Goal: Information Seeking & Learning: Learn about a topic

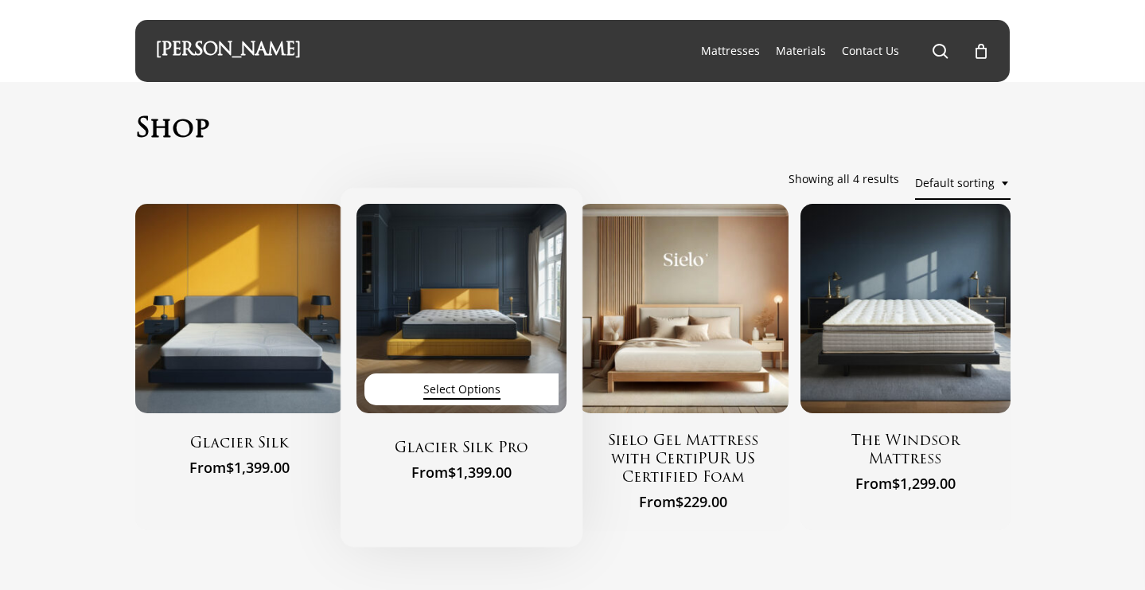
click at [441, 384] on span "Select options" at bounding box center [461, 388] width 77 height 21
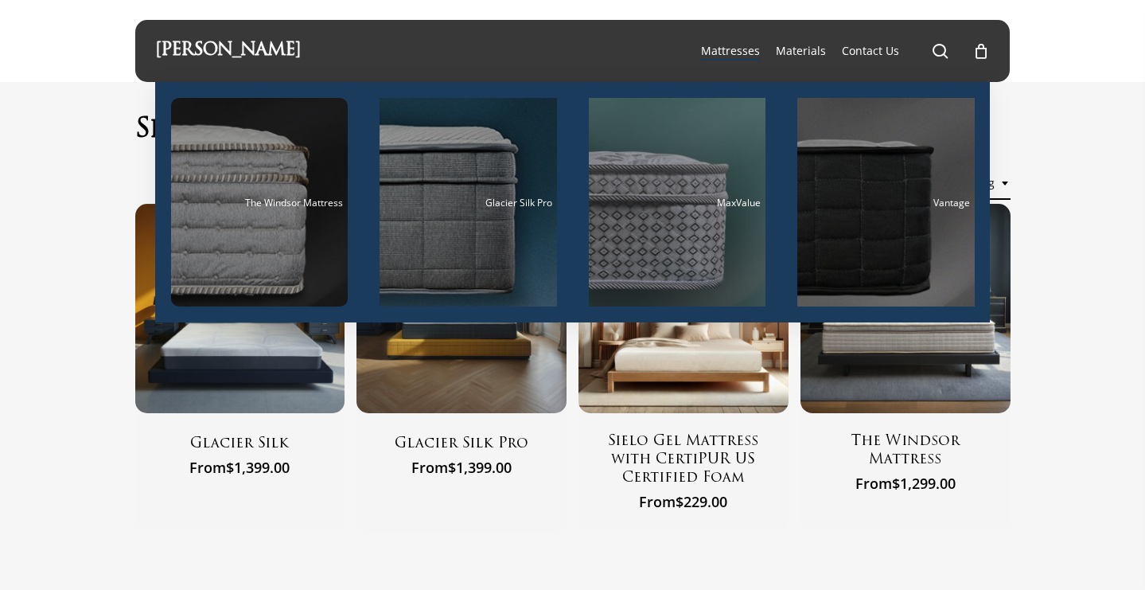
click at [743, 55] on span "Mattresses" at bounding box center [730, 50] width 59 height 15
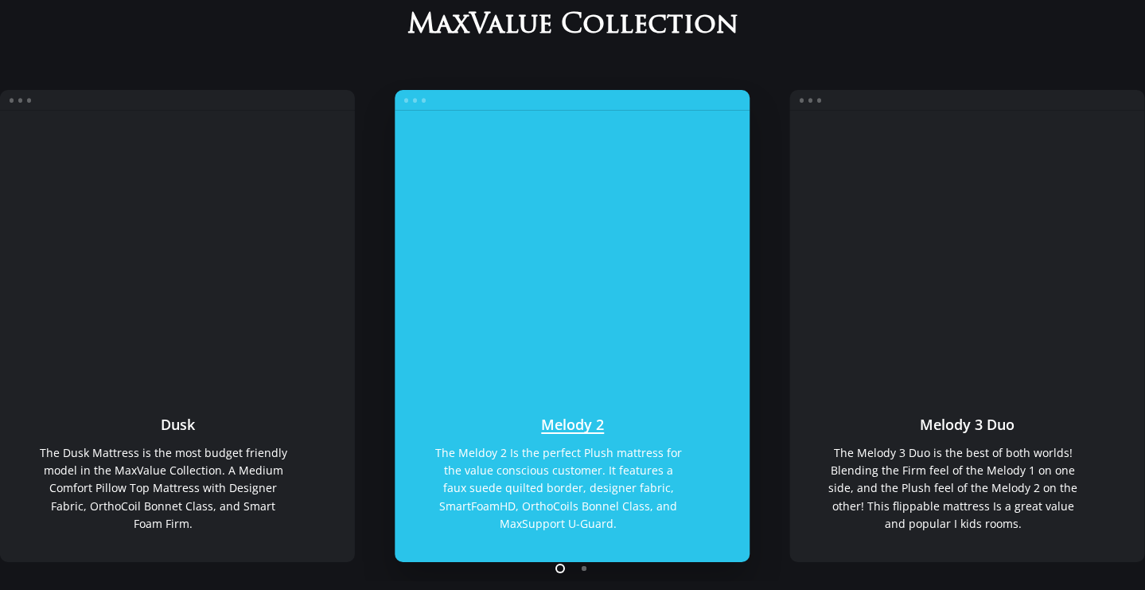
scroll to position [229, 0]
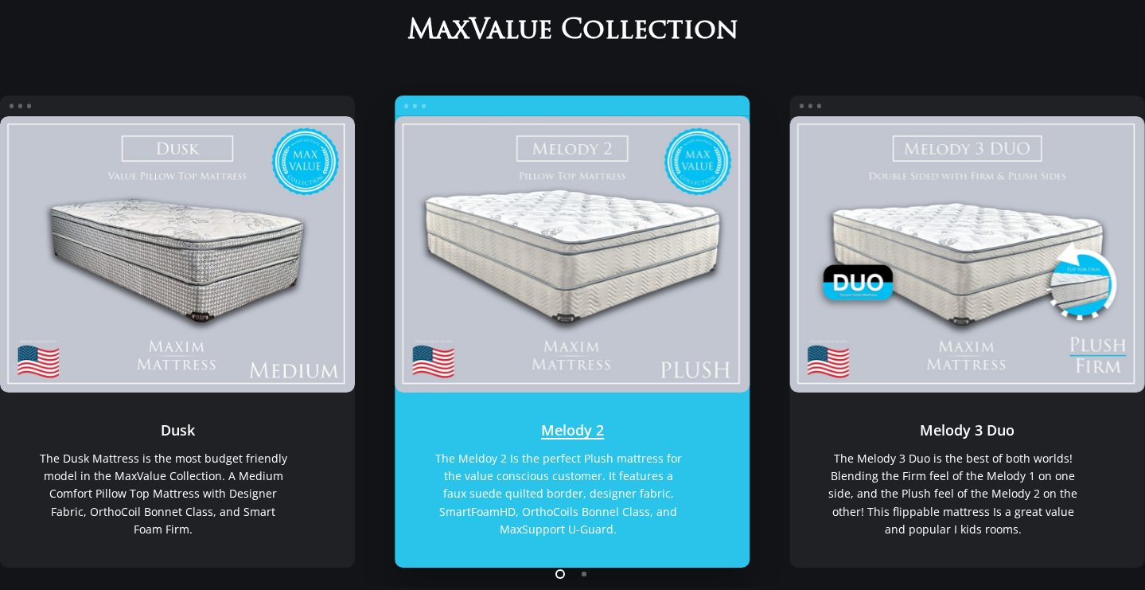
click at [609, 251] on link "Melody 2" at bounding box center [572, 253] width 355 height 275
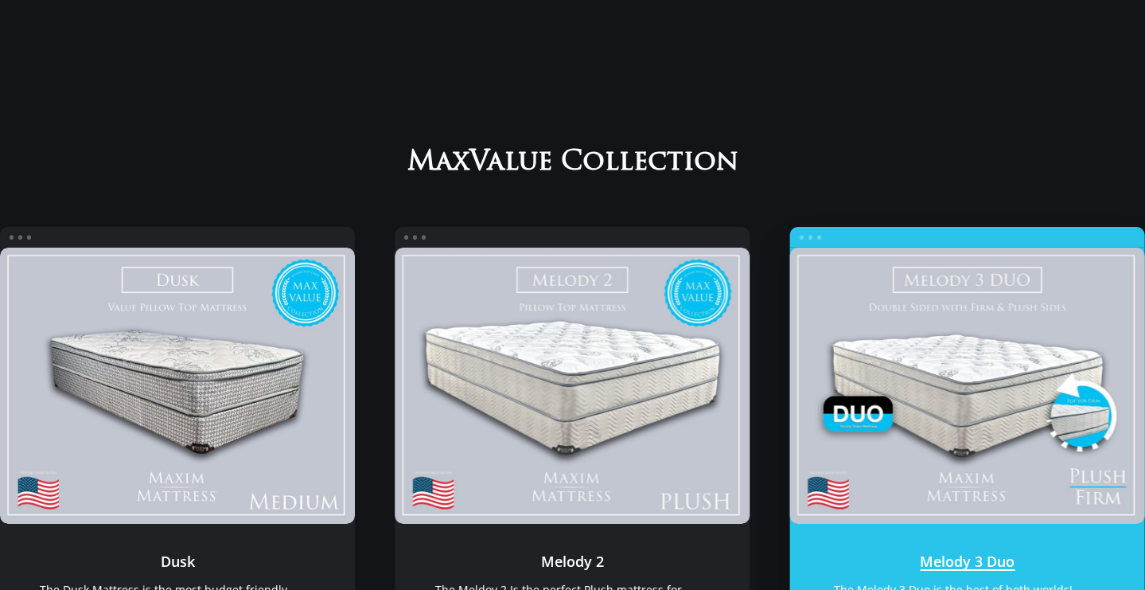
scroll to position [0, 0]
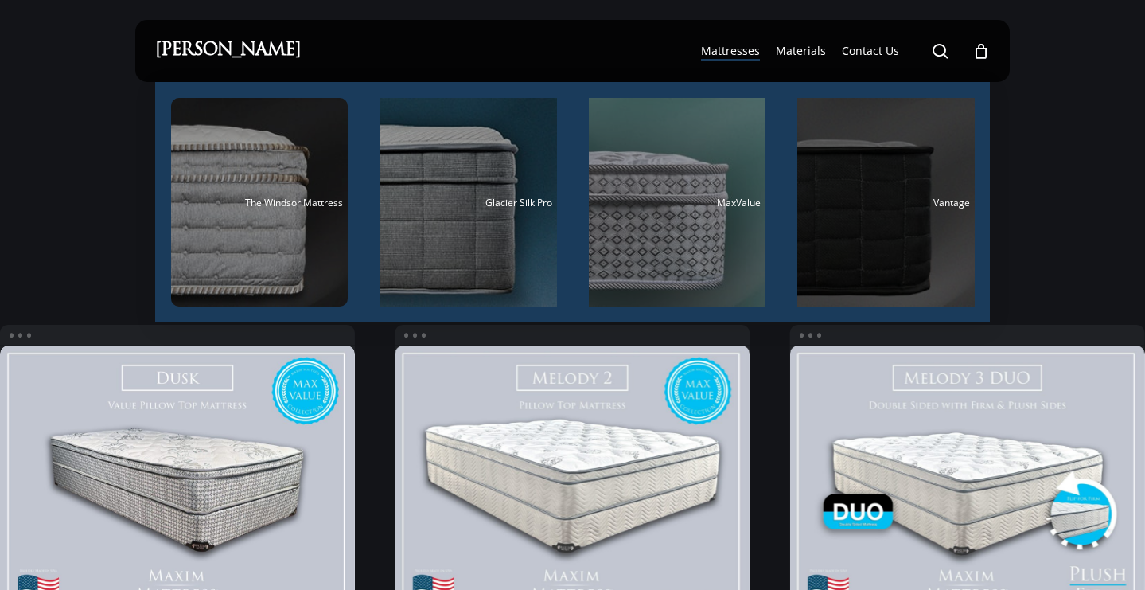
click at [847, 181] on div "Main Menu" at bounding box center [885, 202] width 177 height 208
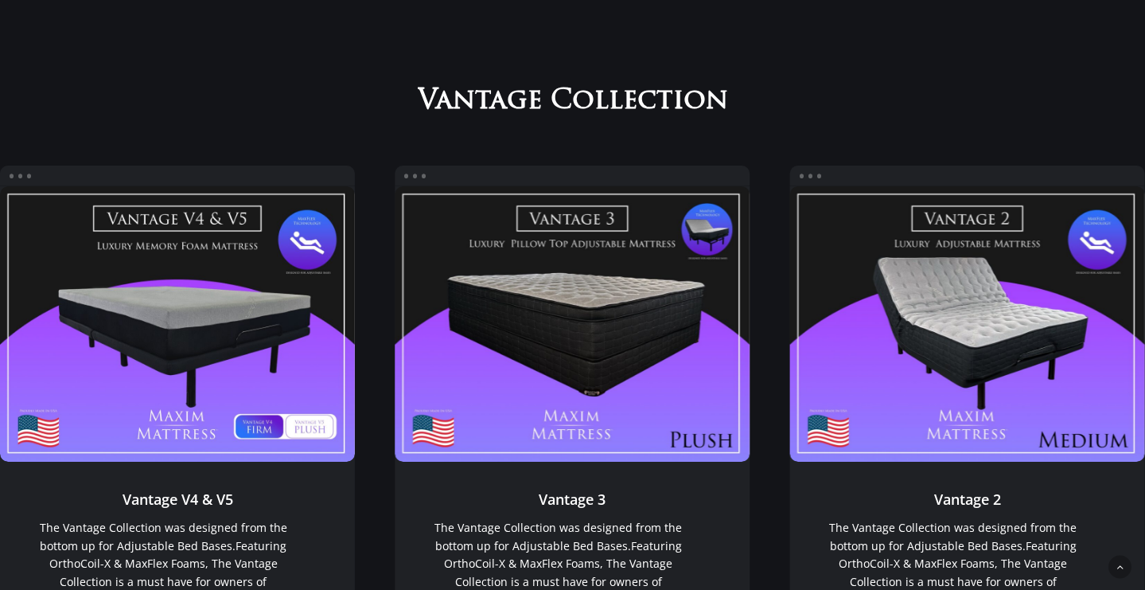
scroll to position [1095, 0]
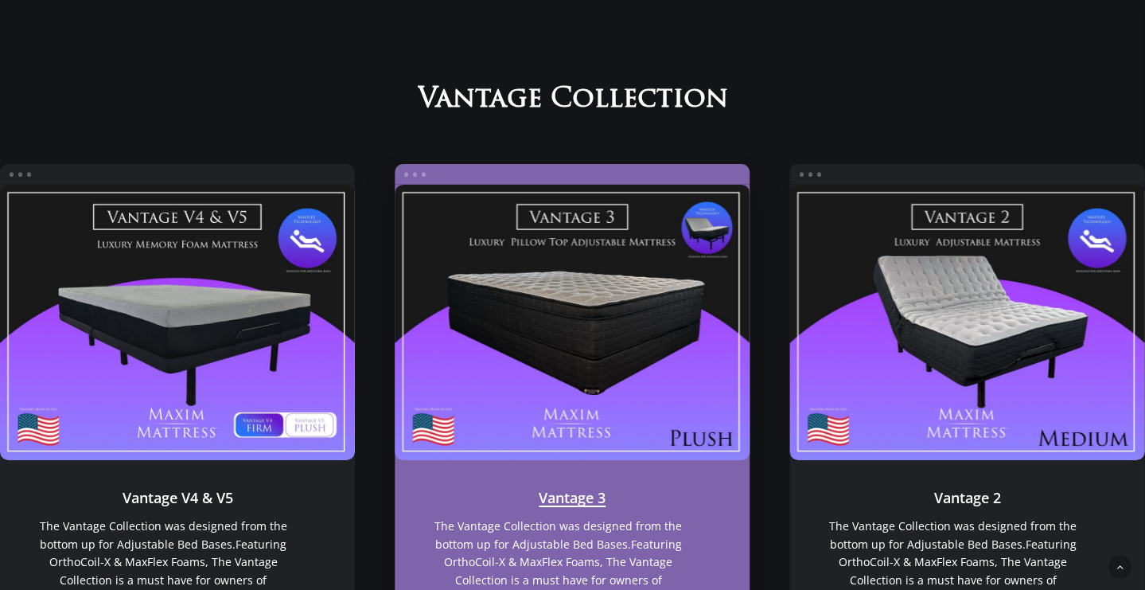
click at [719, 351] on link "Vantage 3" at bounding box center [572, 322] width 355 height 275
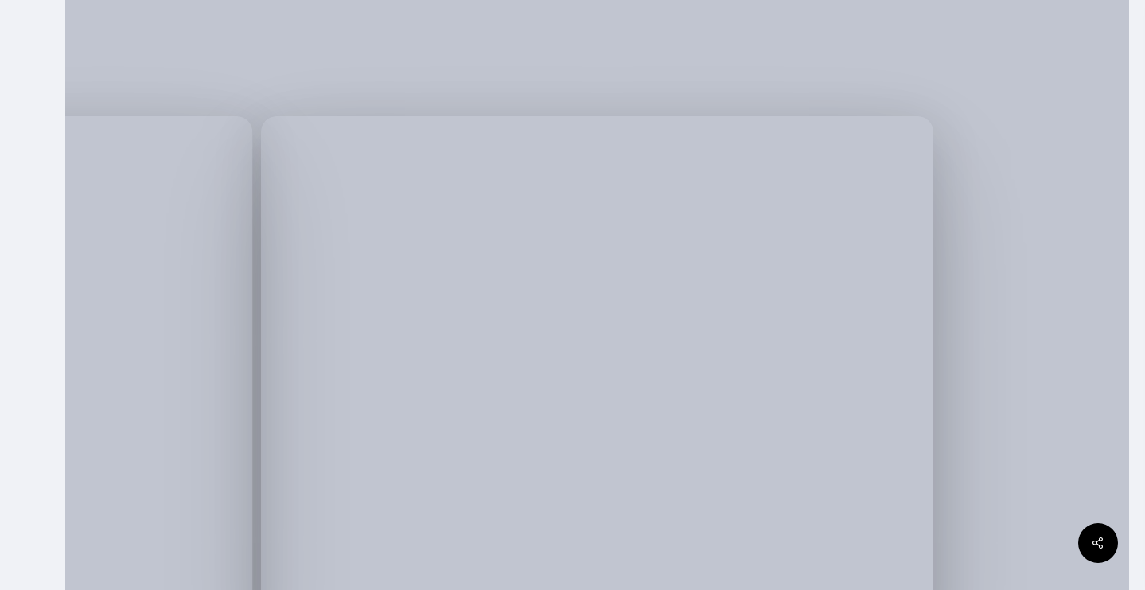
scroll to position [251, 0]
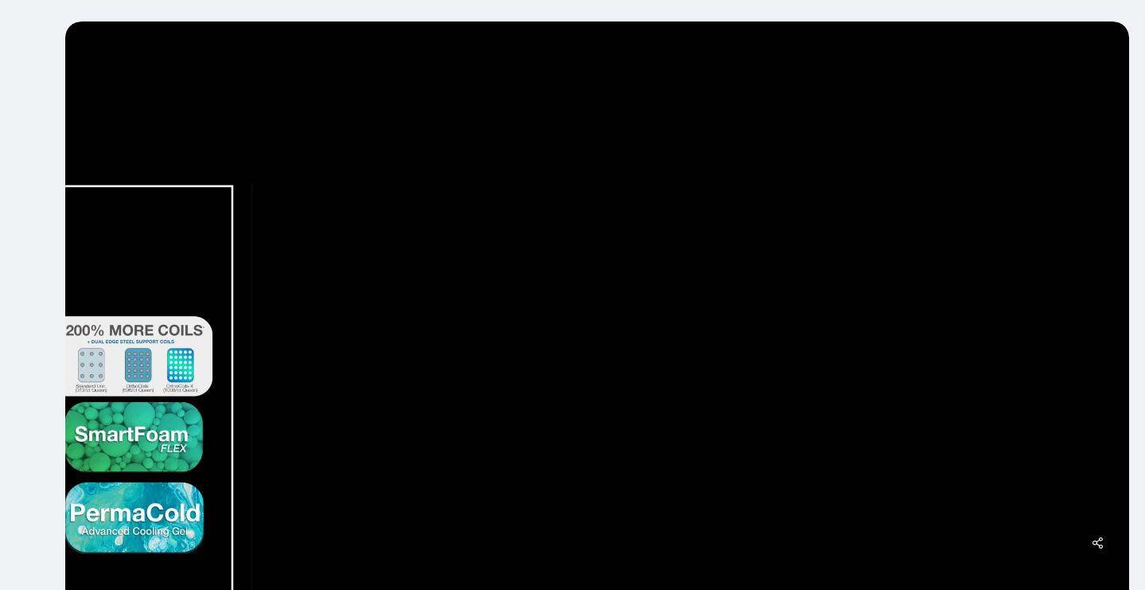
scroll to position [212, 0]
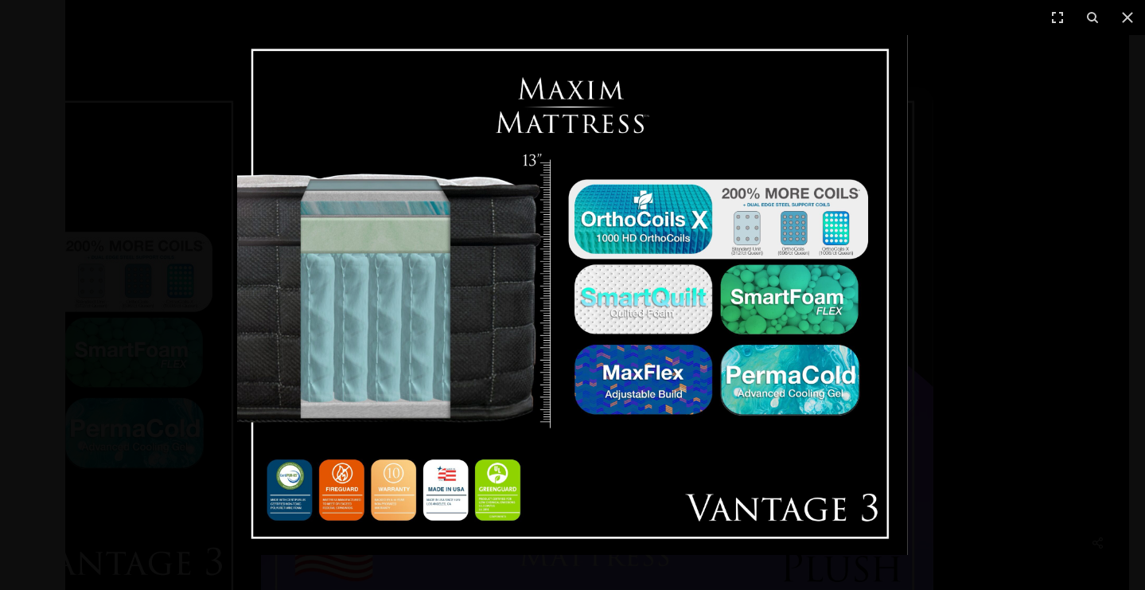
scroll to position [165, 0]
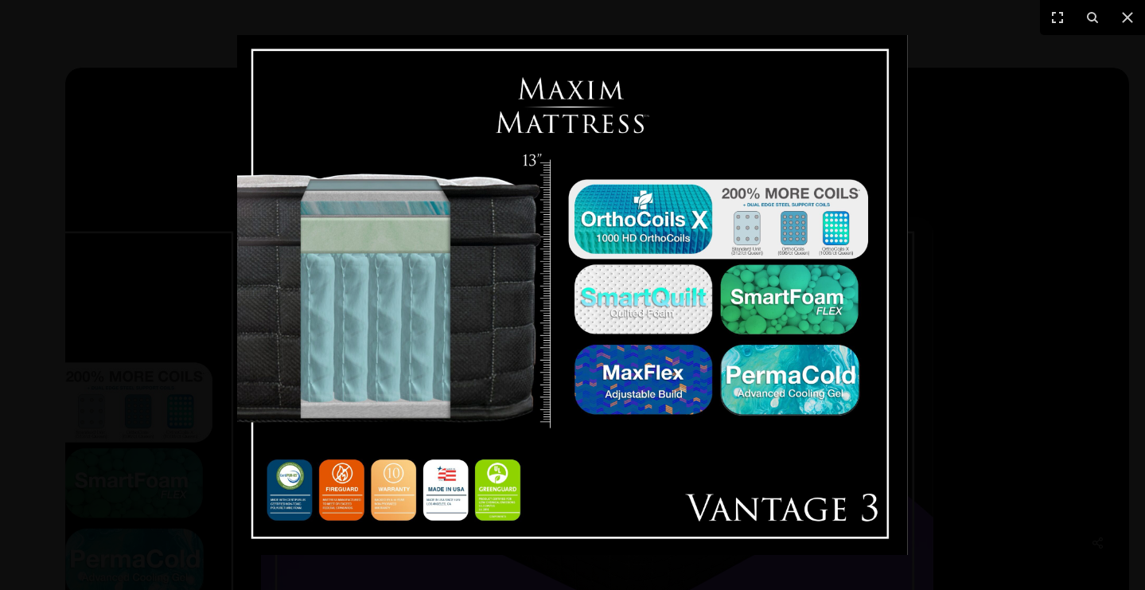
click at [992, 266] on div at bounding box center [572, 295] width 1145 height 590
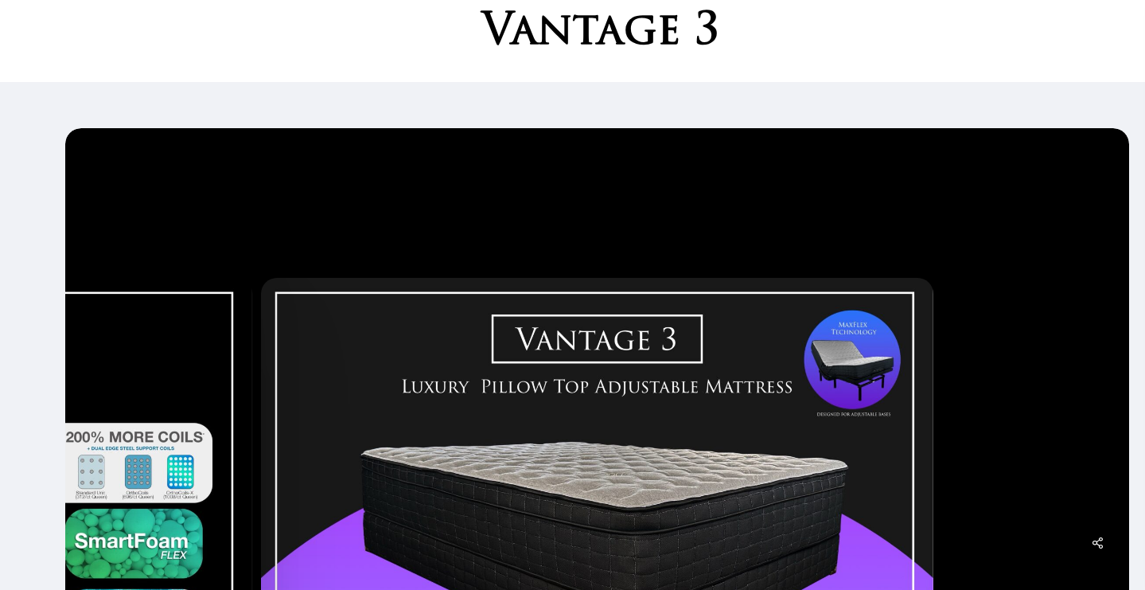
scroll to position [0, 0]
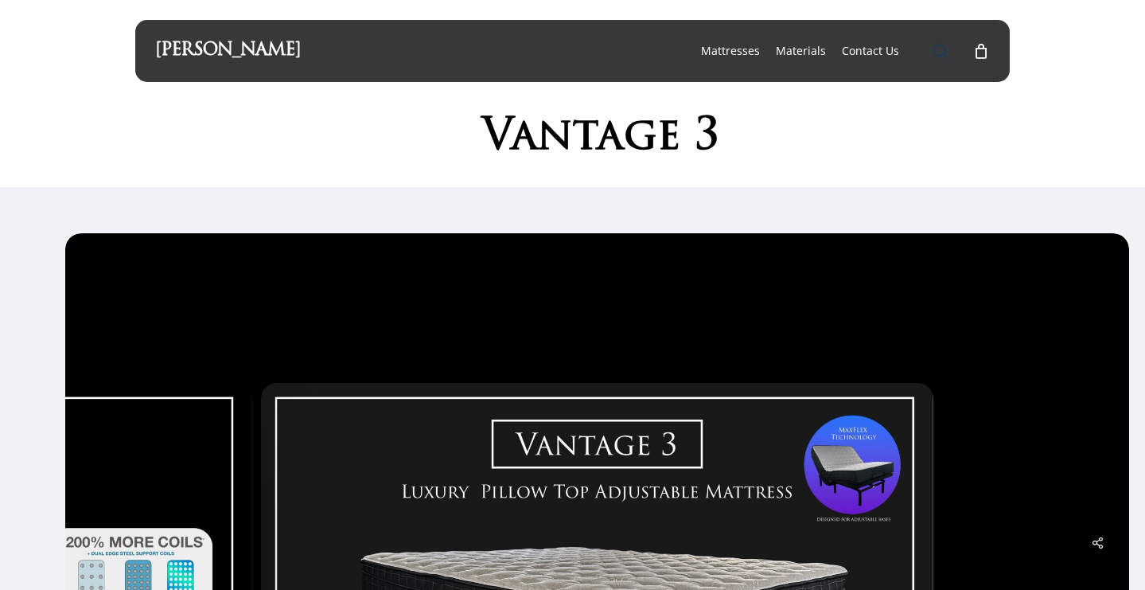
click at [938, 46] on span "Main Menu" at bounding box center [941, 51] width 16 height 16
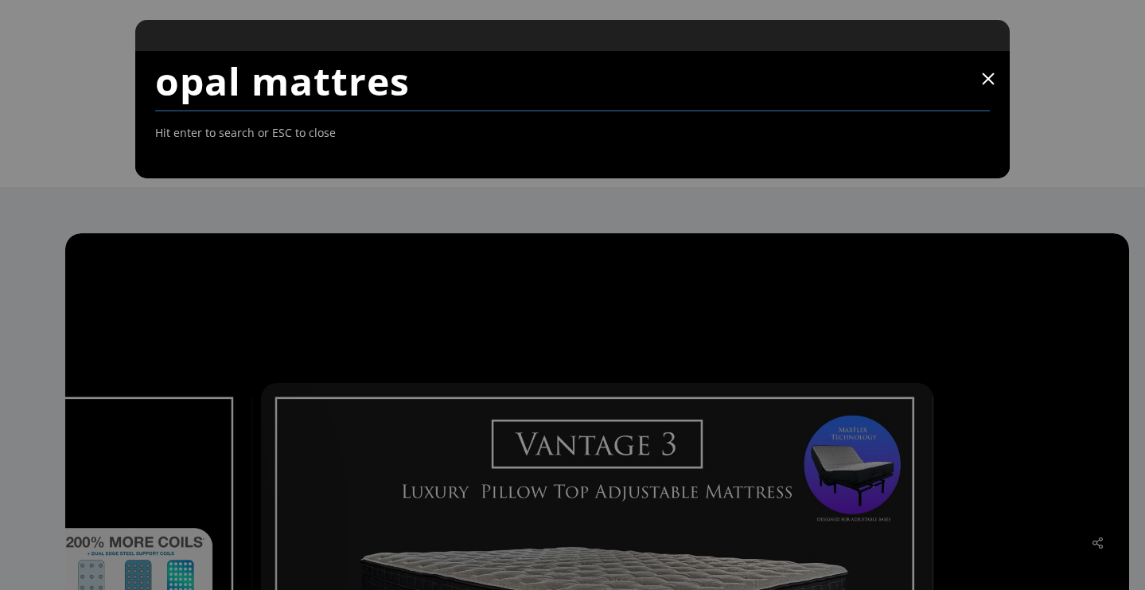
type input "opal mattres"
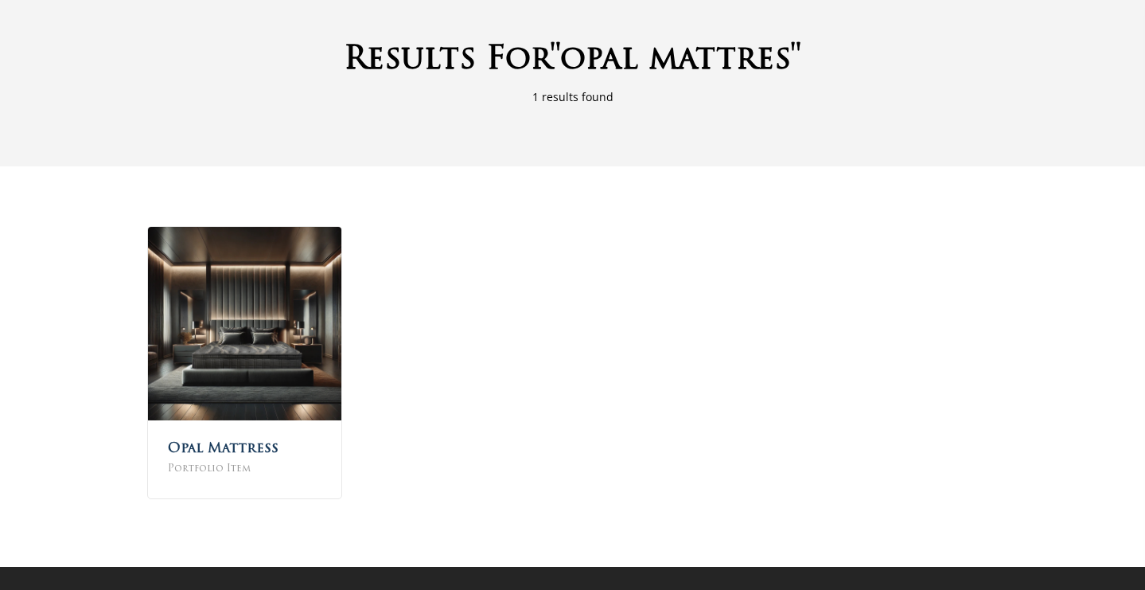
scroll to position [130, 0]
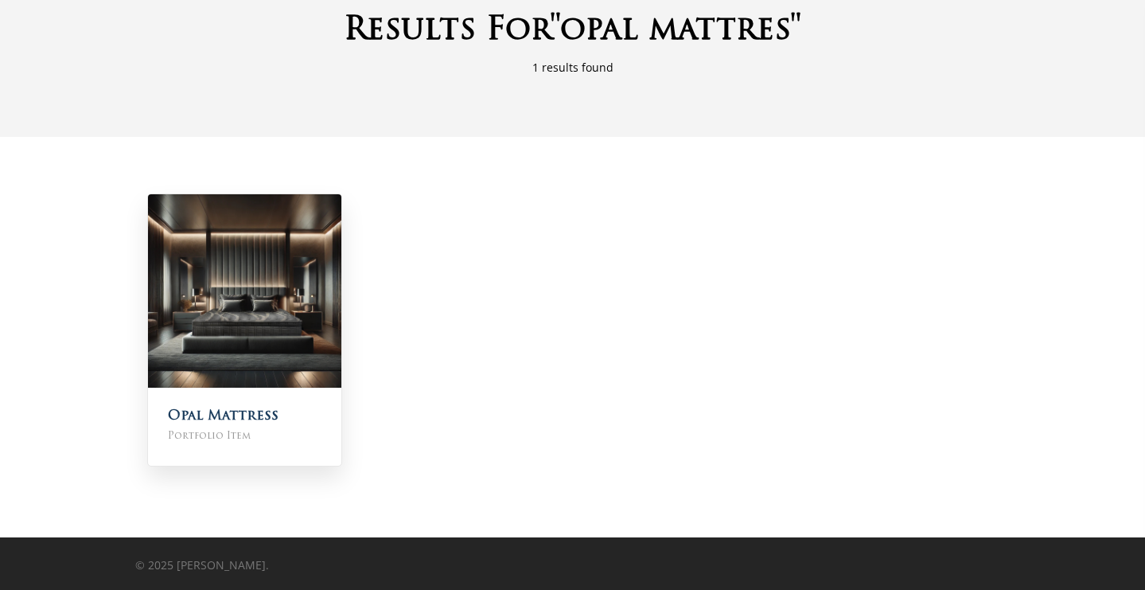
click at [271, 329] on img at bounding box center [244, 290] width 193 height 193
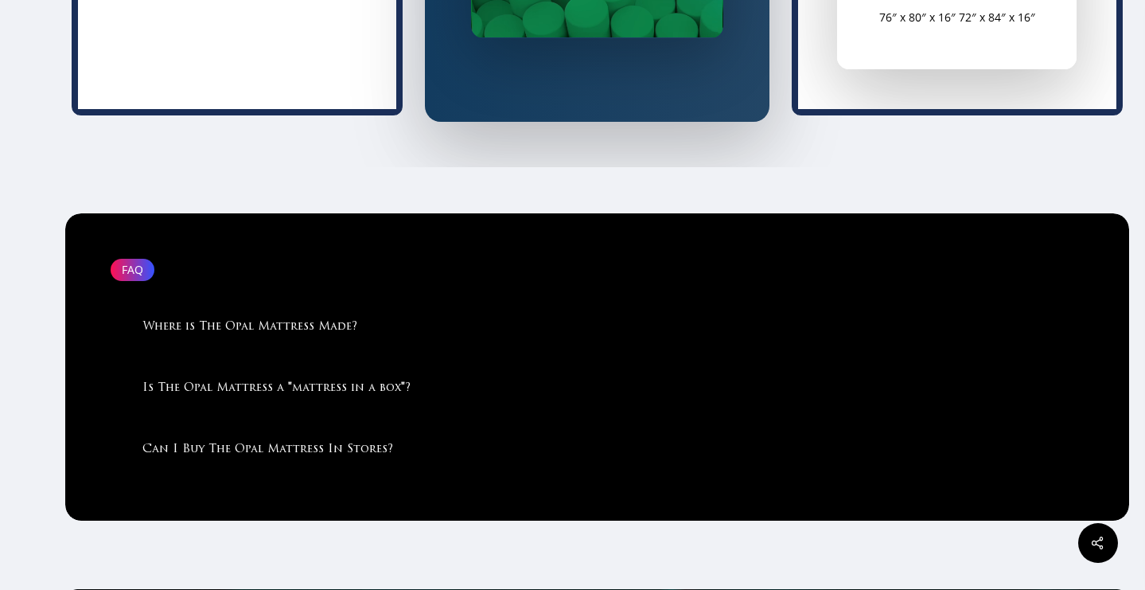
scroll to position [4015, 0]
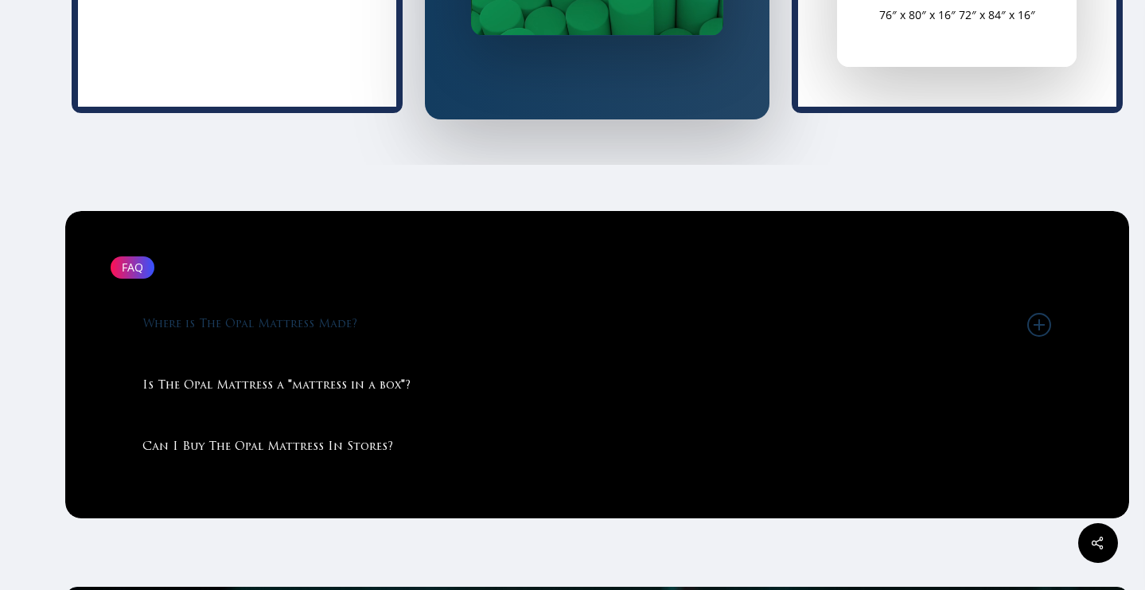
click at [311, 332] on link "Where is The Opal Mattress Made?" at bounding box center [596, 324] width 909 height 60
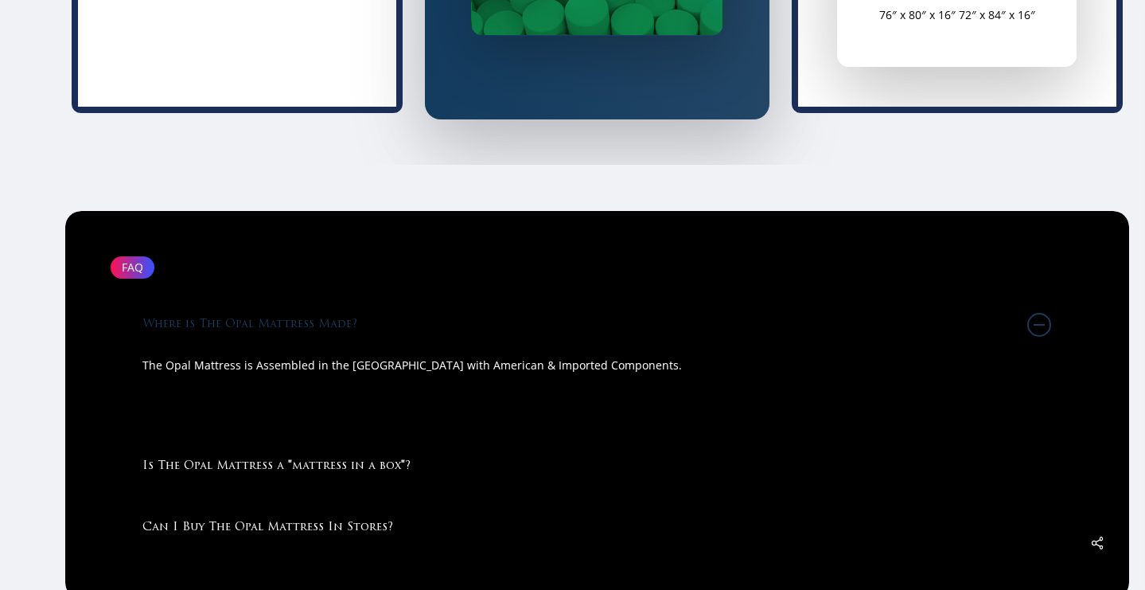
click at [321, 369] on p "The Opal Mattress is Assembled in the USA with American & Imported Components." at bounding box center [596, 373] width 909 height 37
click at [352, 368] on p "The Opal Mattress is Assembled in the USA with American & Imported Components." at bounding box center [596, 373] width 909 height 37
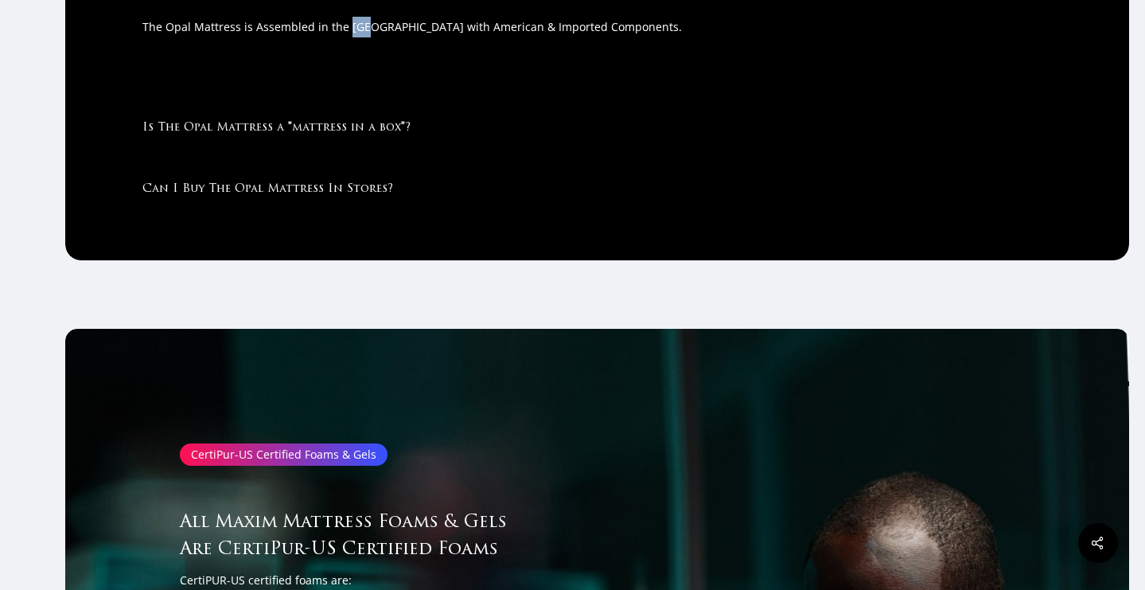
scroll to position [4343, 0]
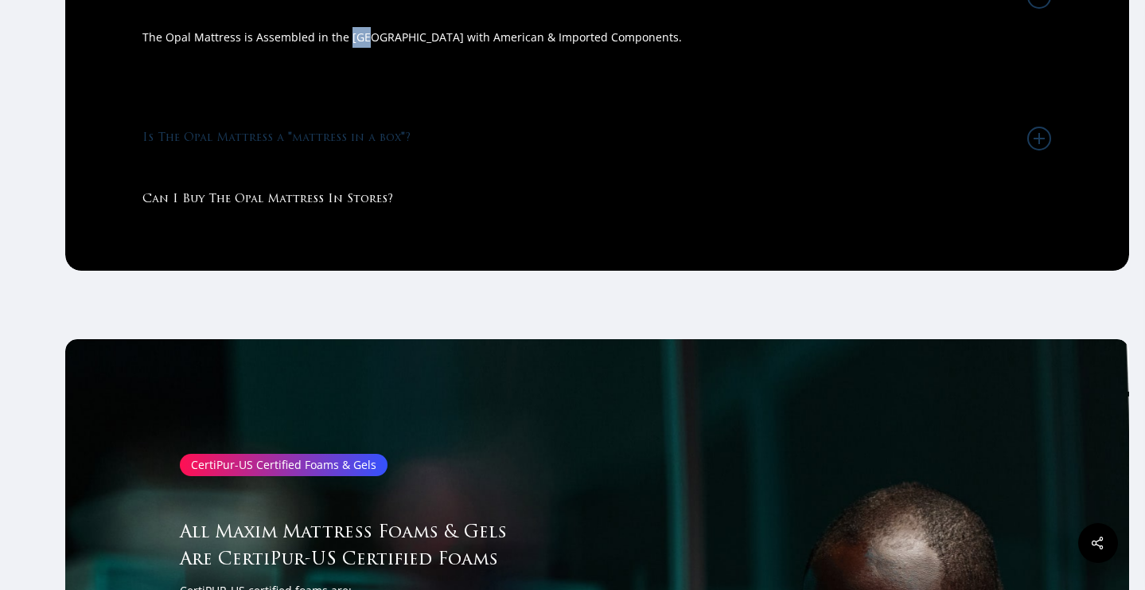
click at [339, 134] on link "Is The Opal Mattress a "mattress in a box"?" at bounding box center [596, 138] width 909 height 60
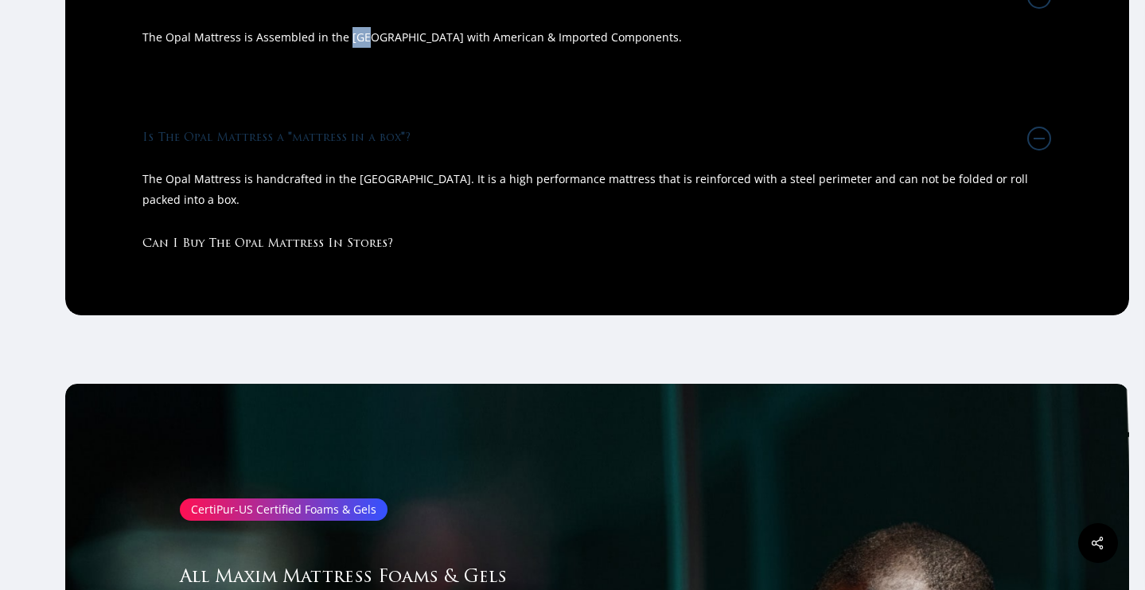
click at [359, 146] on link "Is The Opal Mattress a "mattress in a box"?" at bounding box center [596, 138] width 909 height 60
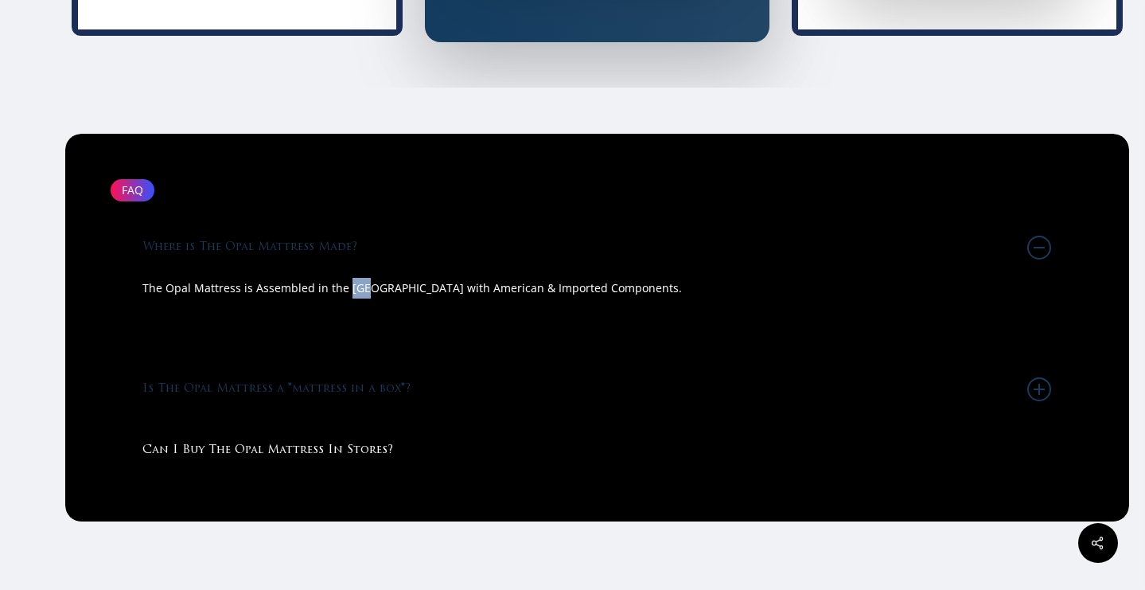
scroll to position [4075, 0]
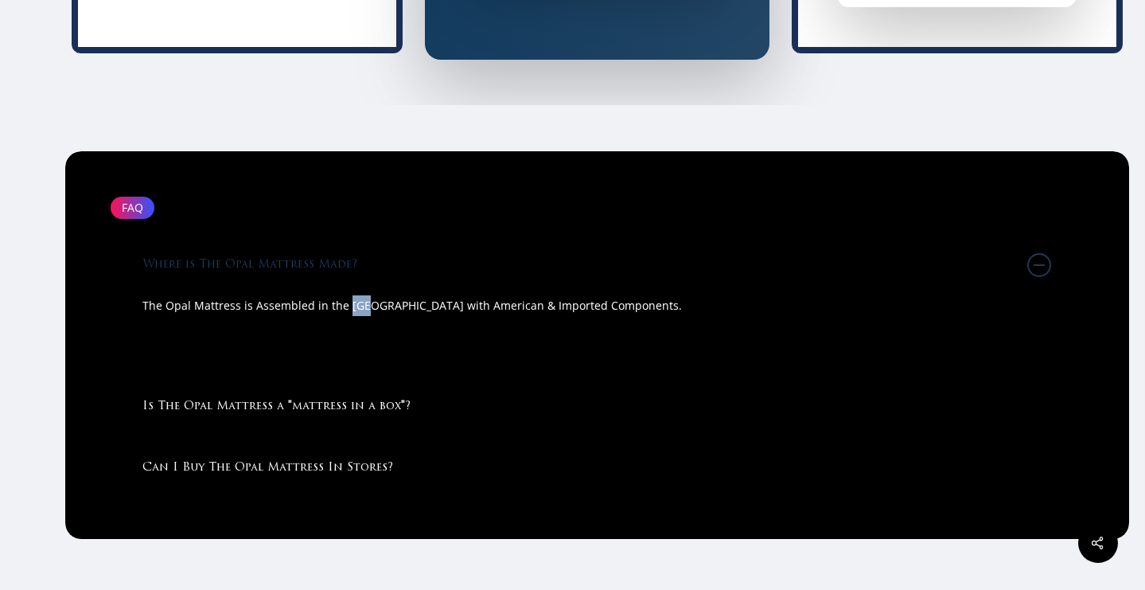
click at [339, 265] on link "Where is The Opal Mattress Made?" at bounding box center [596, 265] width 909 height 60
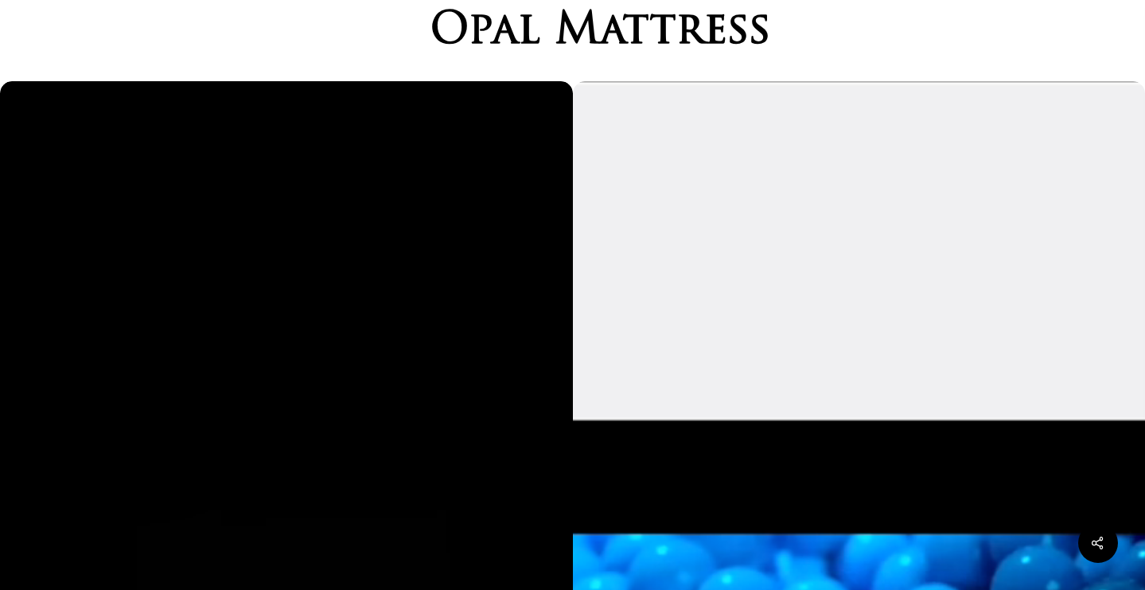
scroll to position [105, 0]
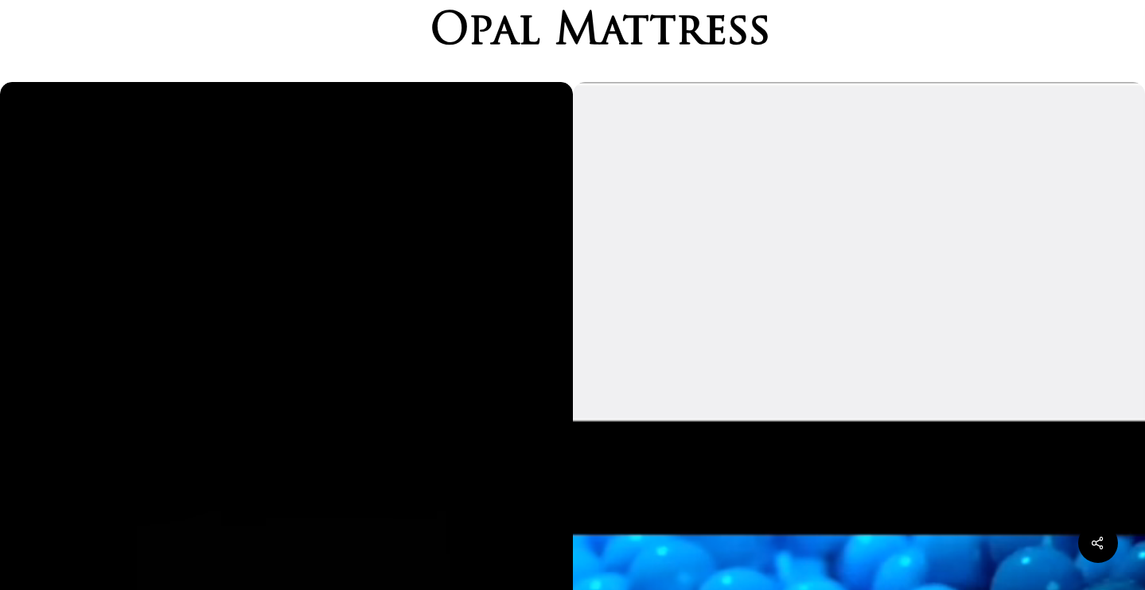
click at [248, 384] on video at bounding box center [286, 591] width 573 height 1018
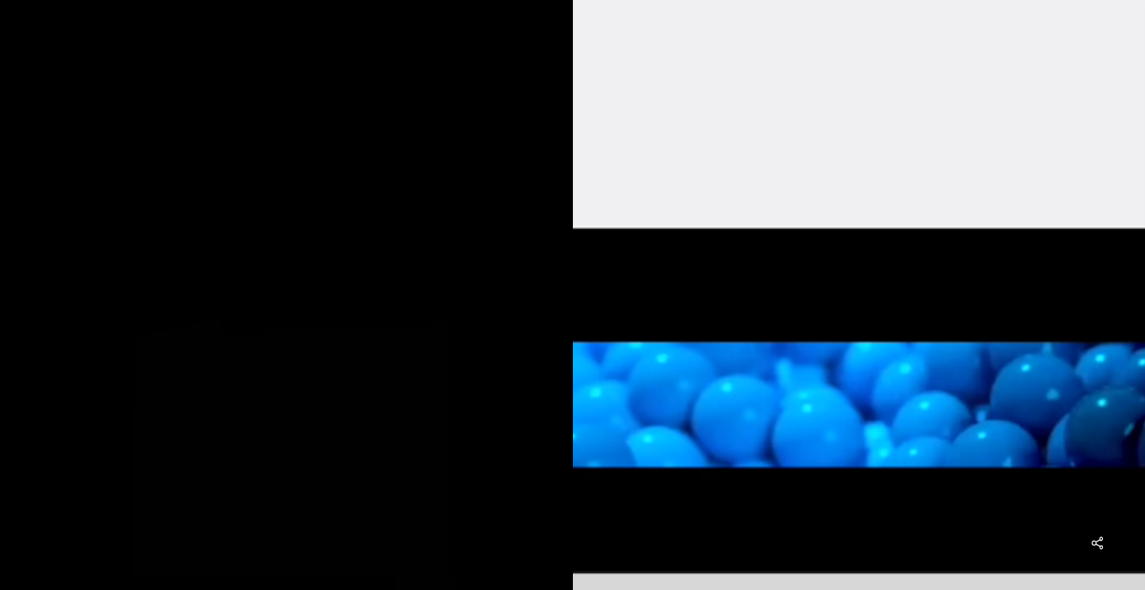
scroll to position [301, 0]
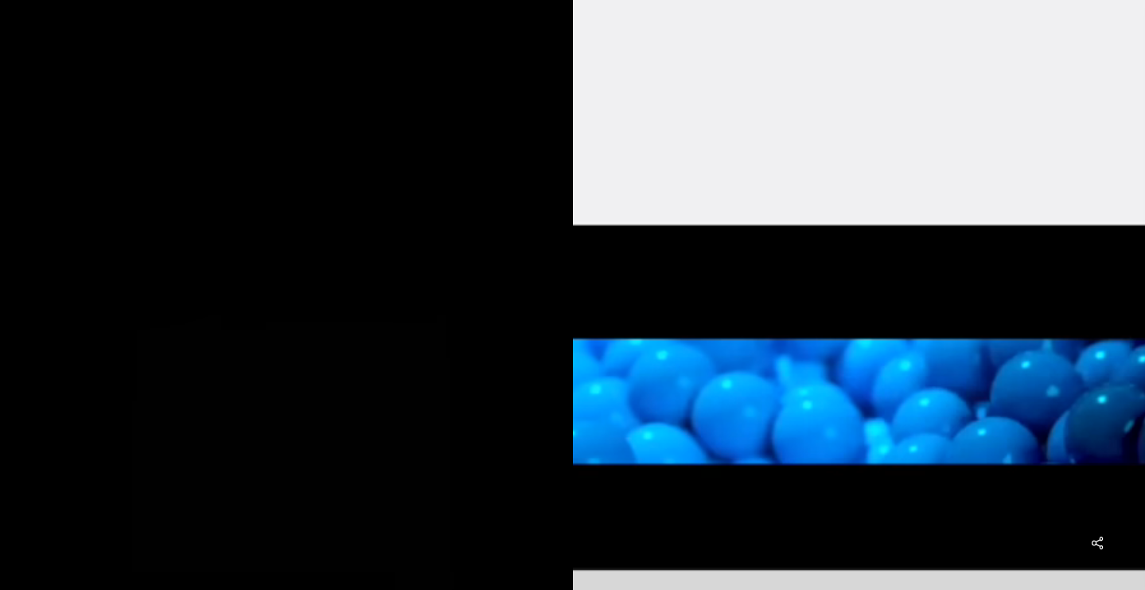
click at [629, 434] on video at bounding box center [859, 395] width 573 height 1018
click at [743, 525] on video at bounding box center [859, 395] width 573 height 1018
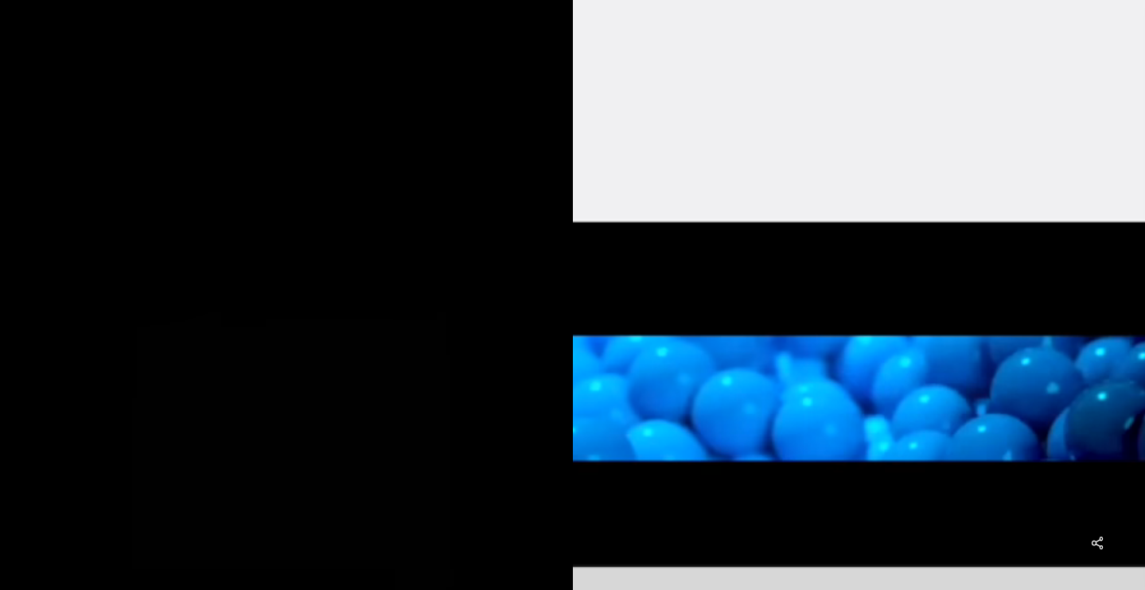
scroll to position [313, 0]
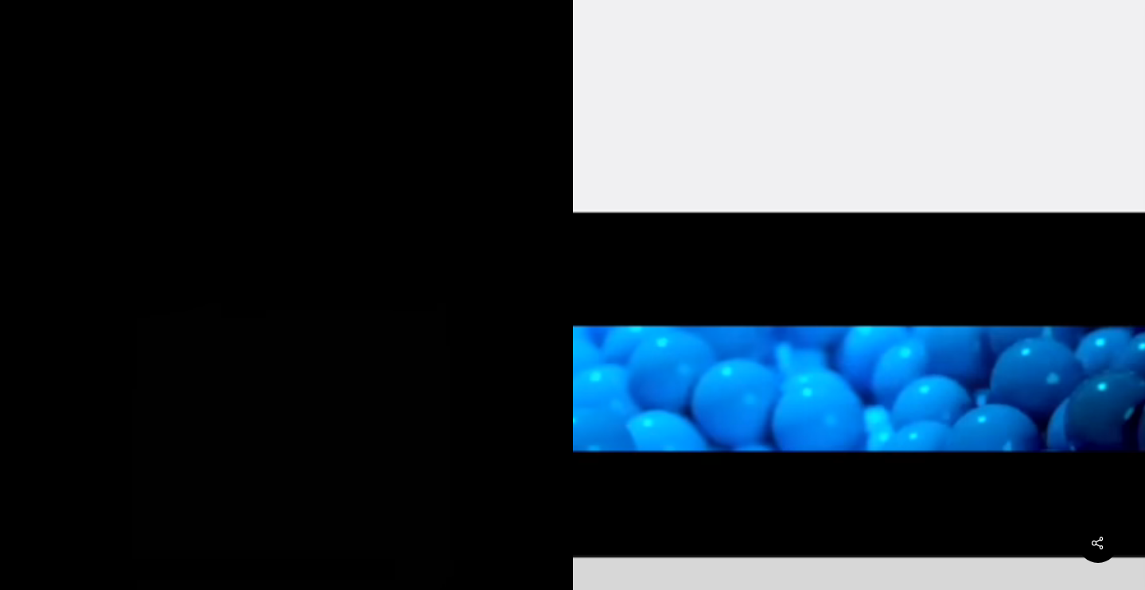
click at [1092, 369] on video at bounding box center [859, 382] width 573 height 1018
click at [1094, 356] on video at bounding box center [859, 382] width 573 height 1018
drag, startPoint x: 1098, startPoint y: 349, endPoint x: 1109, endPoint y: 360, distance: 15.2
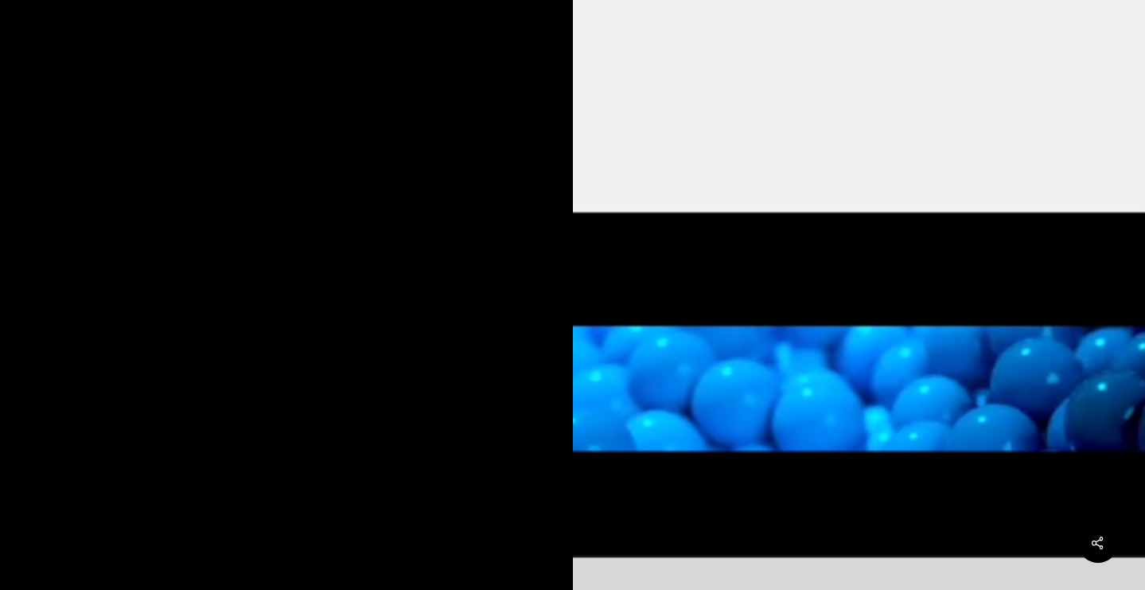
click at [1108, 360] on video at bounding box center [859, 382] width 573 height 1018
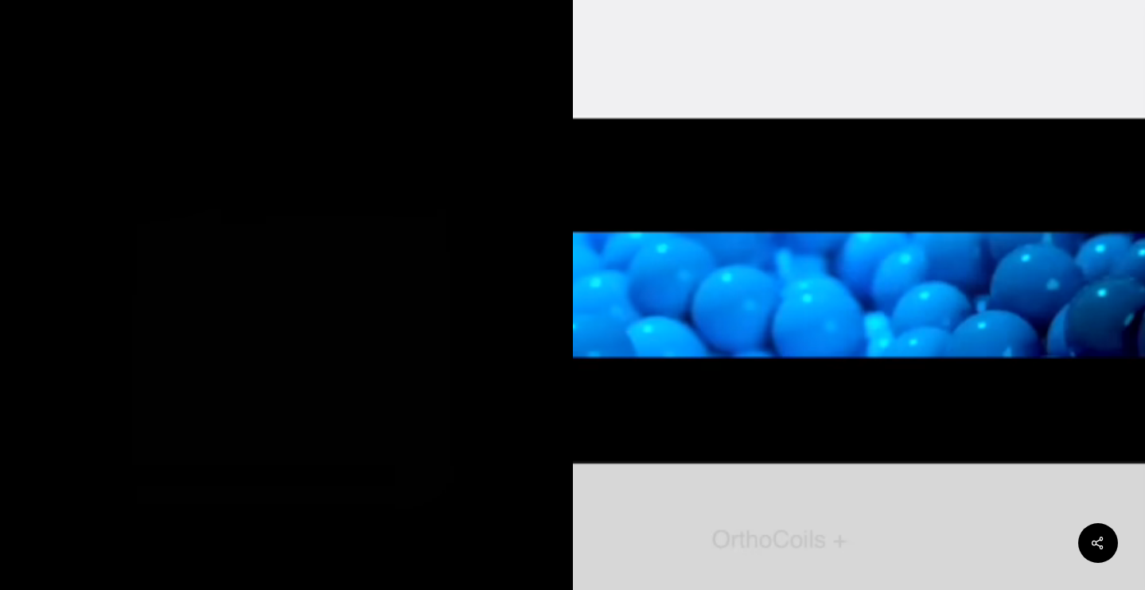
scroll to position [1431, 0]
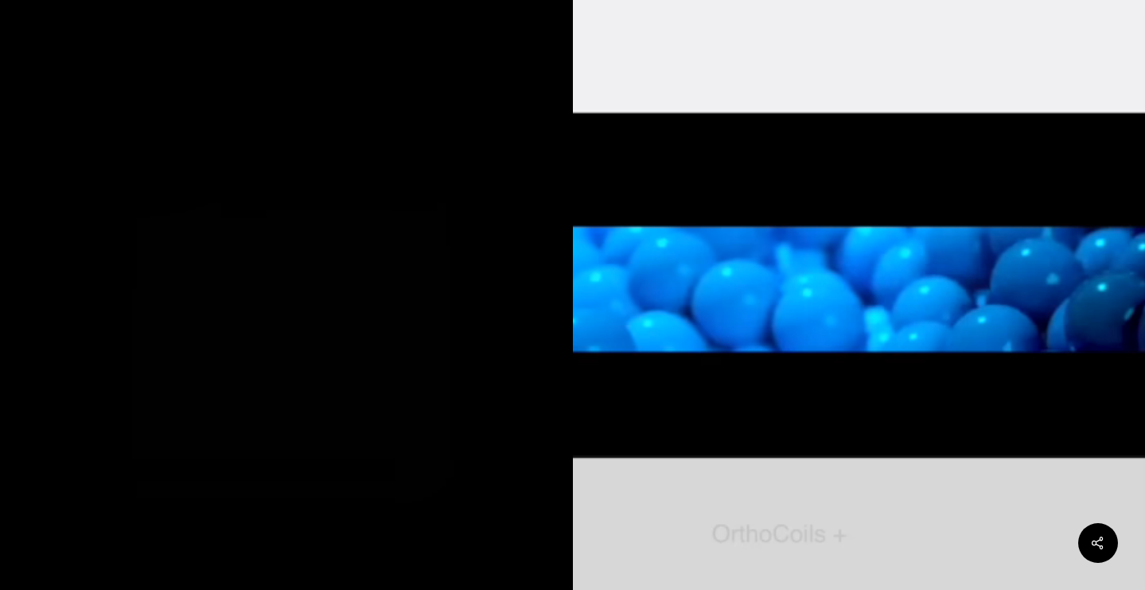
click at [745, 415] on video at bounding box center [859, 283] width 573 height 1018
click at [791, 411] on video at bounding box center [859, 283] width 573 height 1018
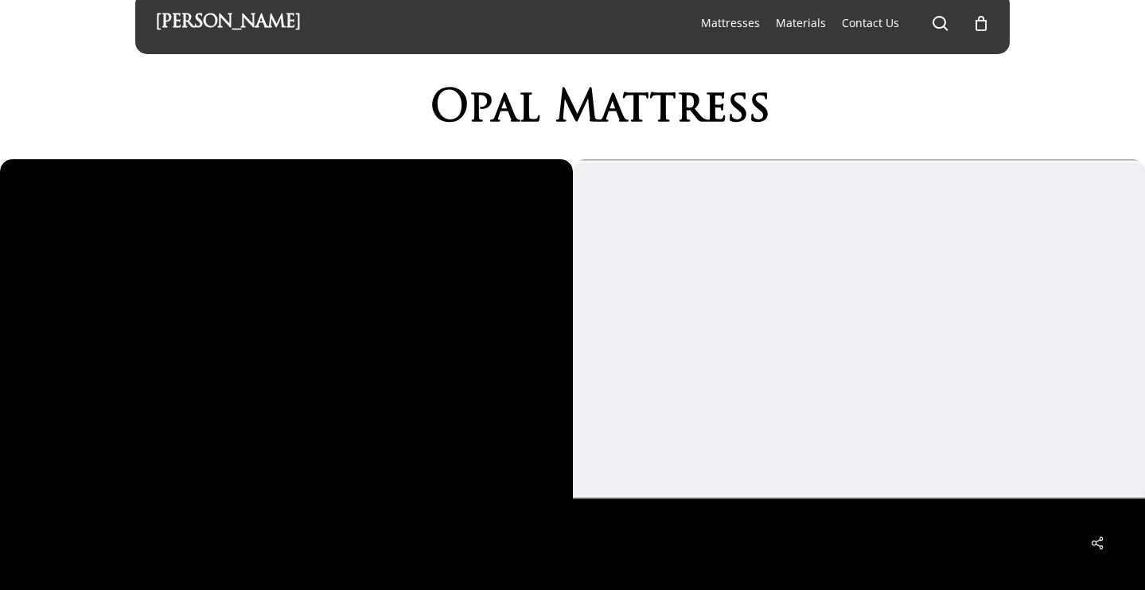
scroll to position [0, 0]
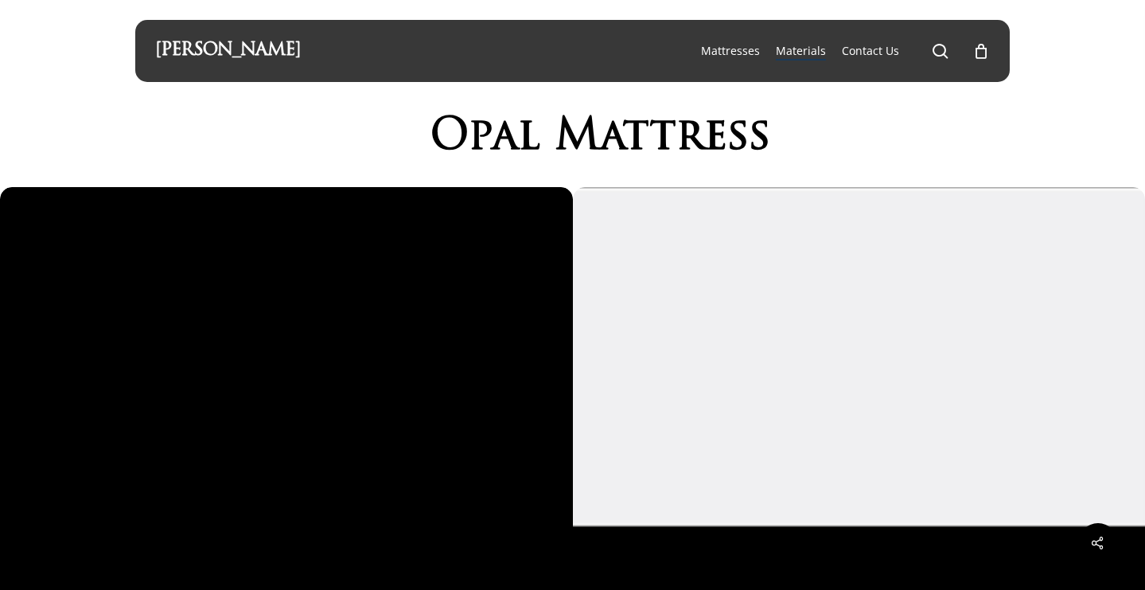
click at [803, 50] on span "Materials" at bounding box center [801, 50] width 50 height 15
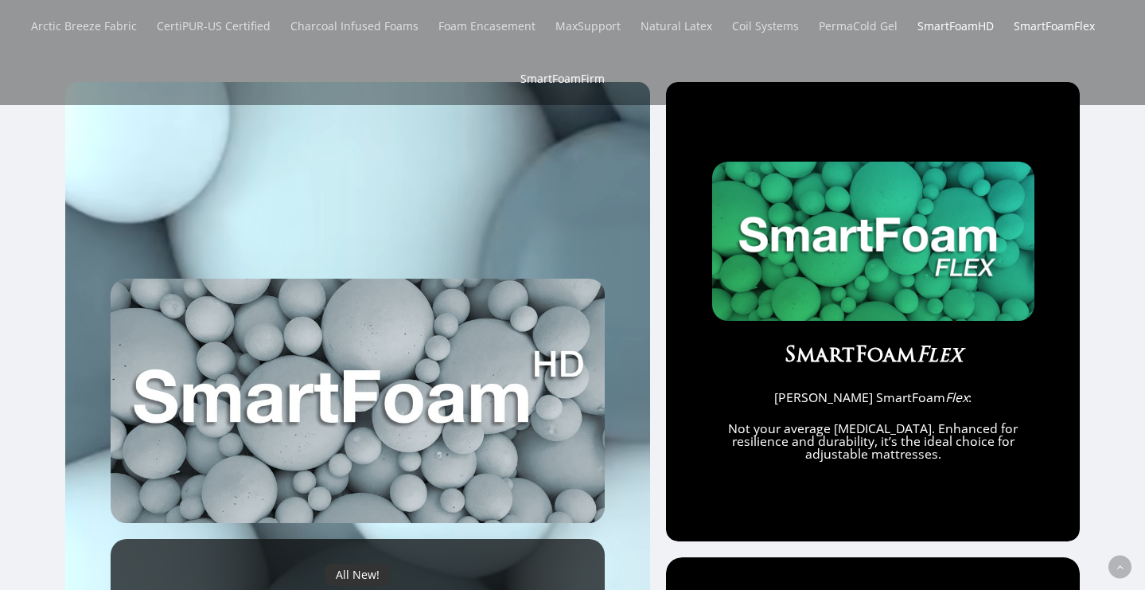
scroll to position [760, 0]
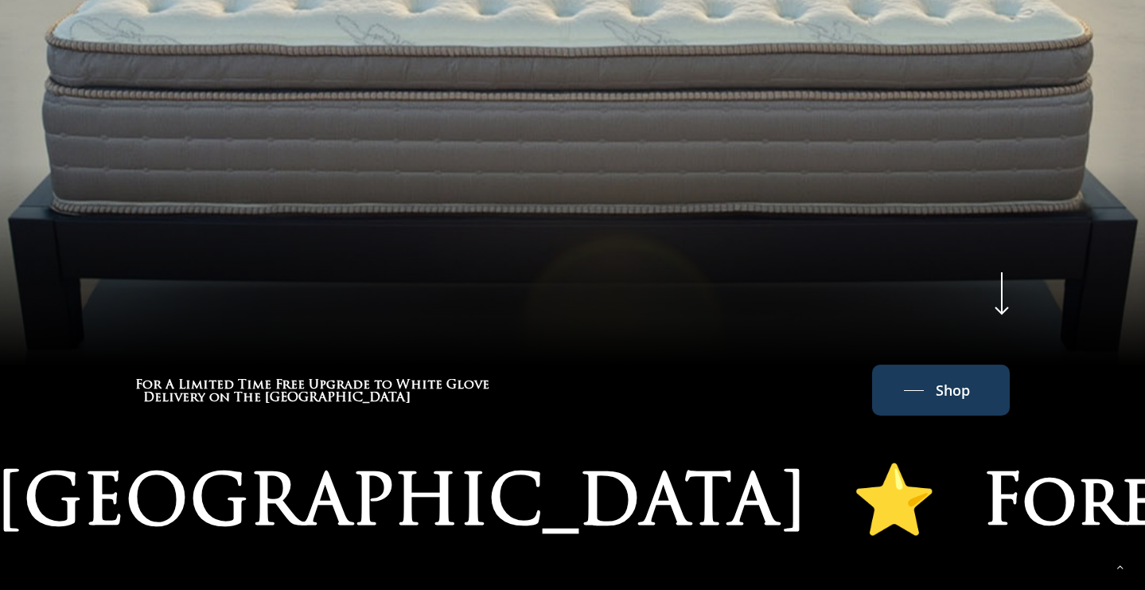
scroll to position [757, 0]
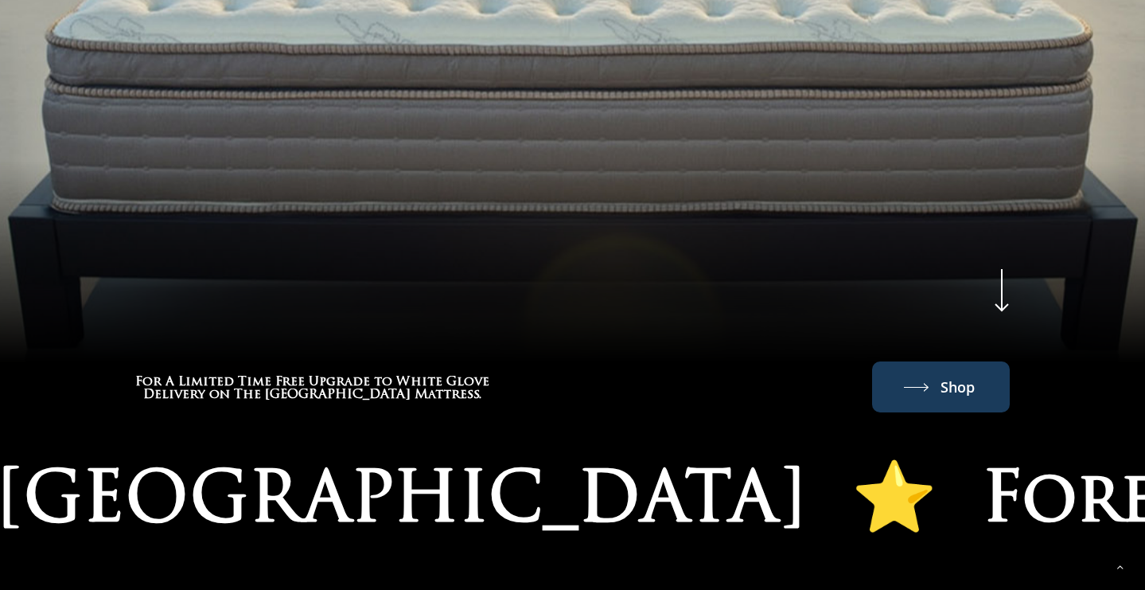
click at [905, 374] on link "Shop" at bounding box center [941, 386] width 74 height 25
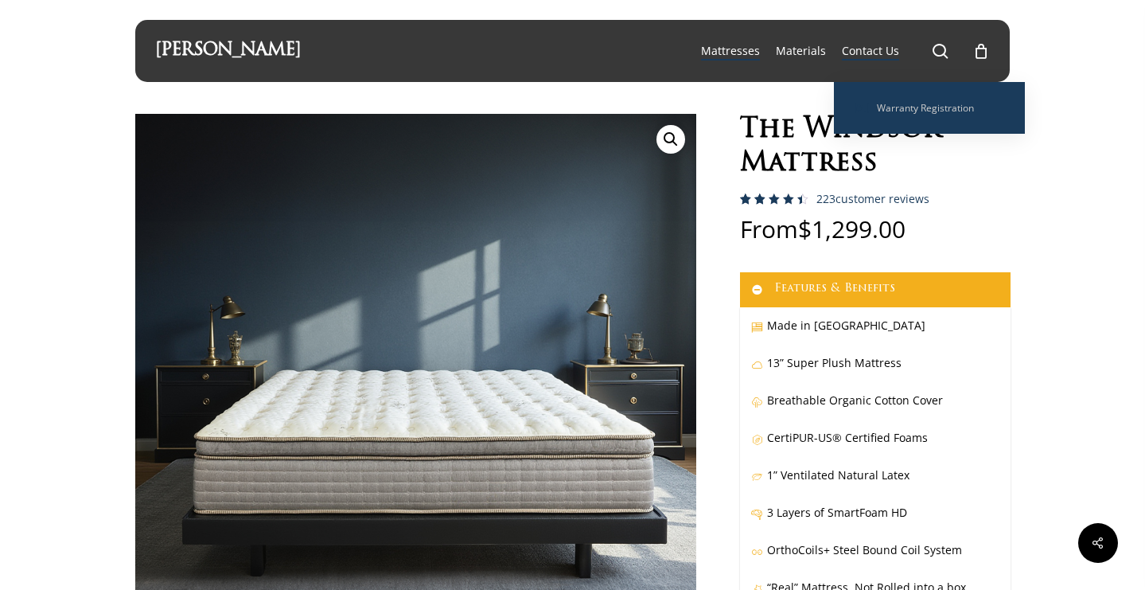
click at [873, 45] on span "Contact Us" at bounding box center [870, 50] width 57 height 15
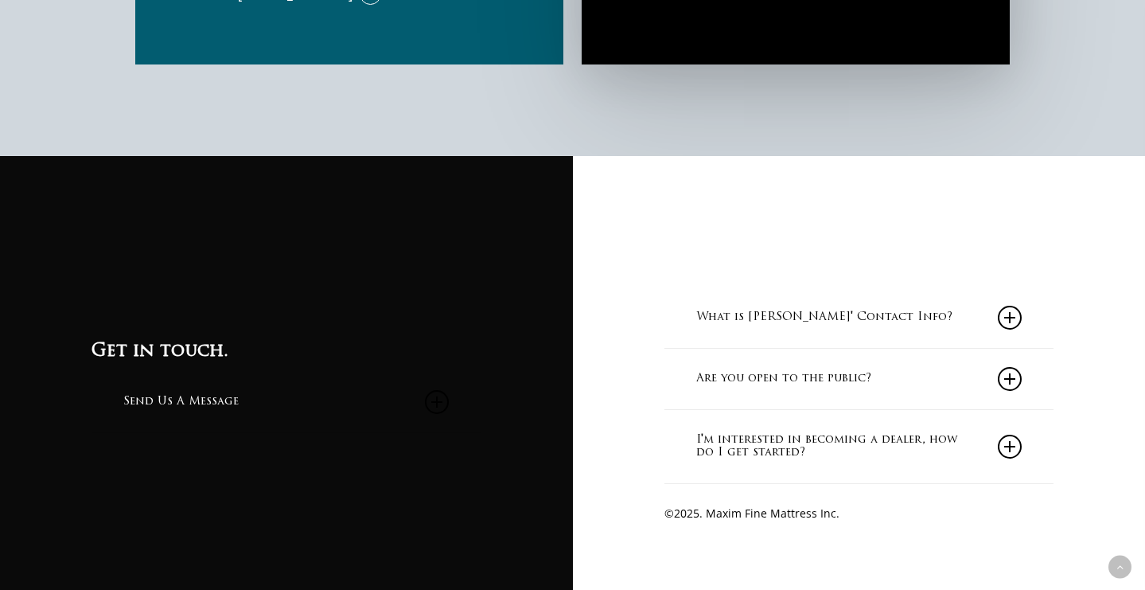
scroll to position [1439, 0]
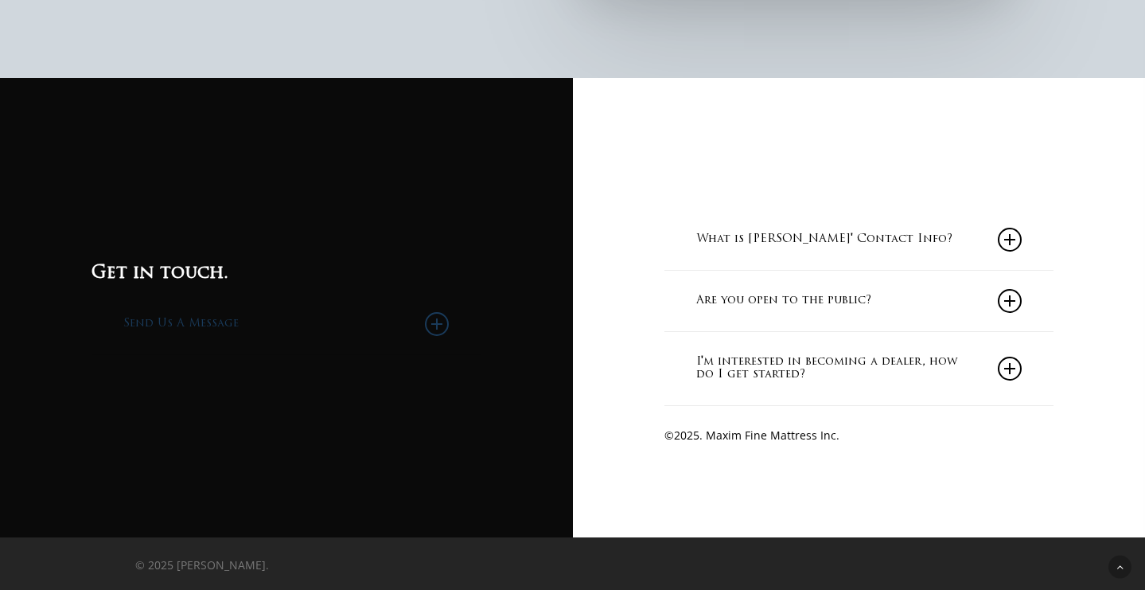
click at [196, 324] on link "Send Us A Message" at bounding box center [285, 324] width 325 height 60
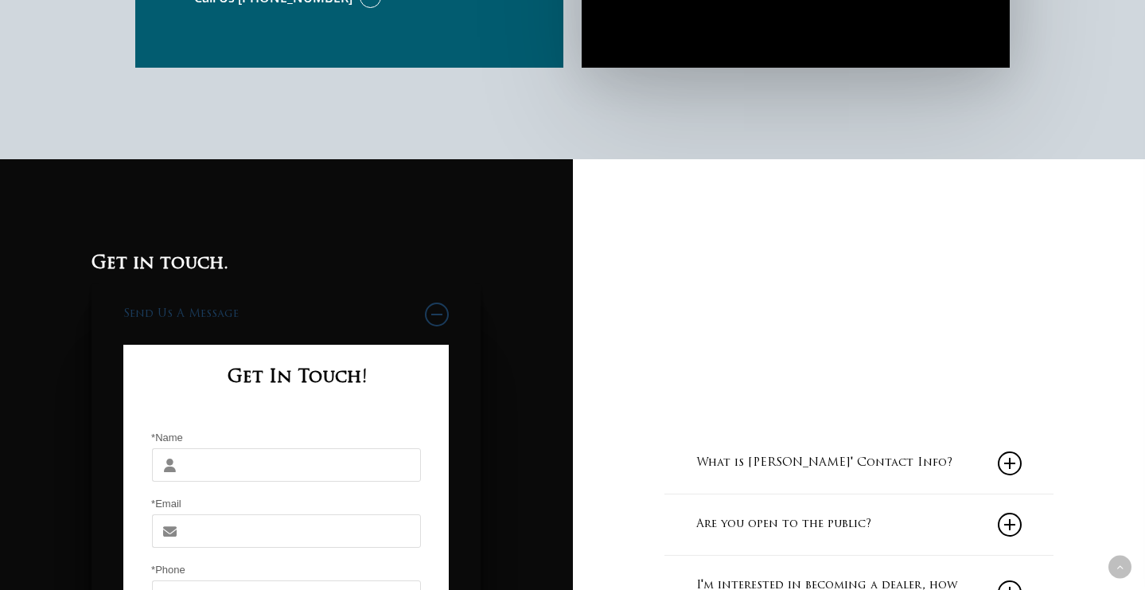
scroll to position [1362, 0]
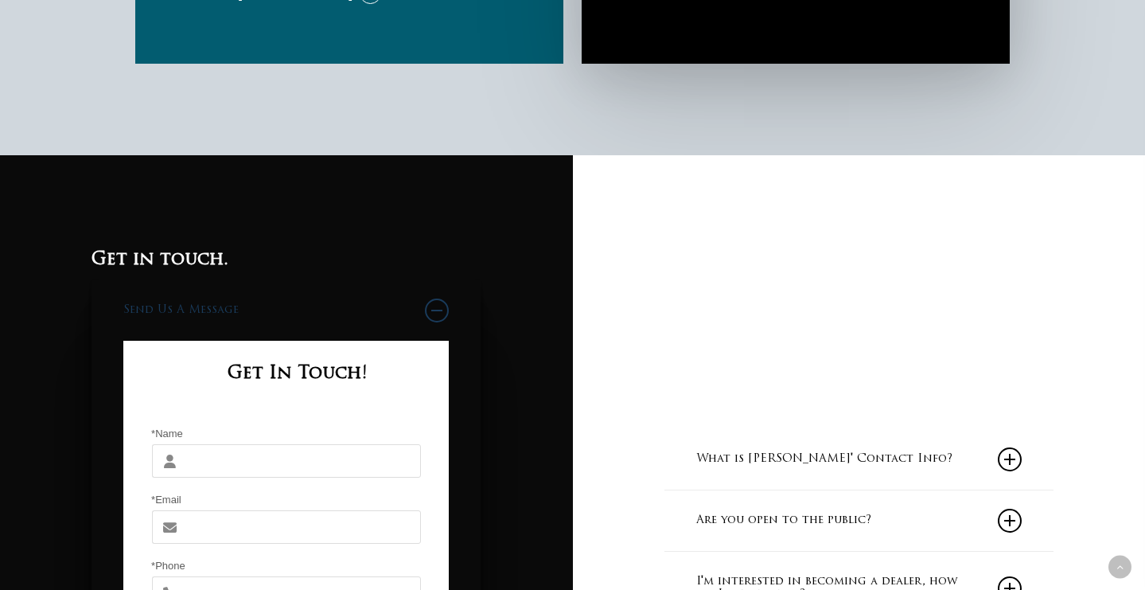
click at [274, 457] on input "*Name" at bounding box center [303, 460] width 235 height 33
type input "cee johnson"
click at [224, 538] on input "*Email" at bounding box center [303, 526] width 235 height 33
type input "cjohnson1899@gmail.com"
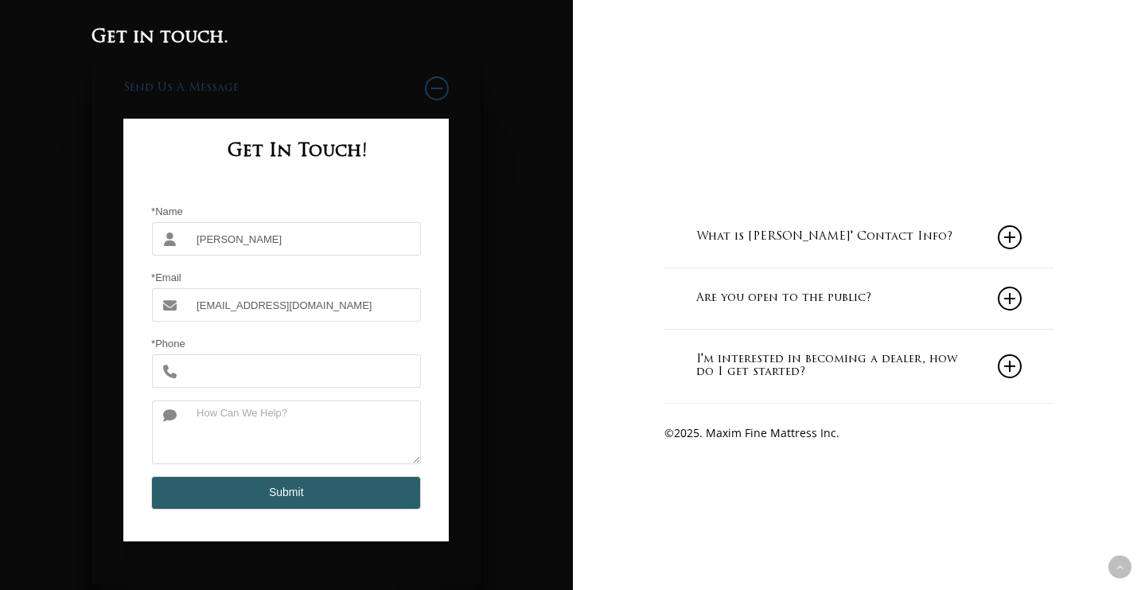
scroll to position [1590, 0]
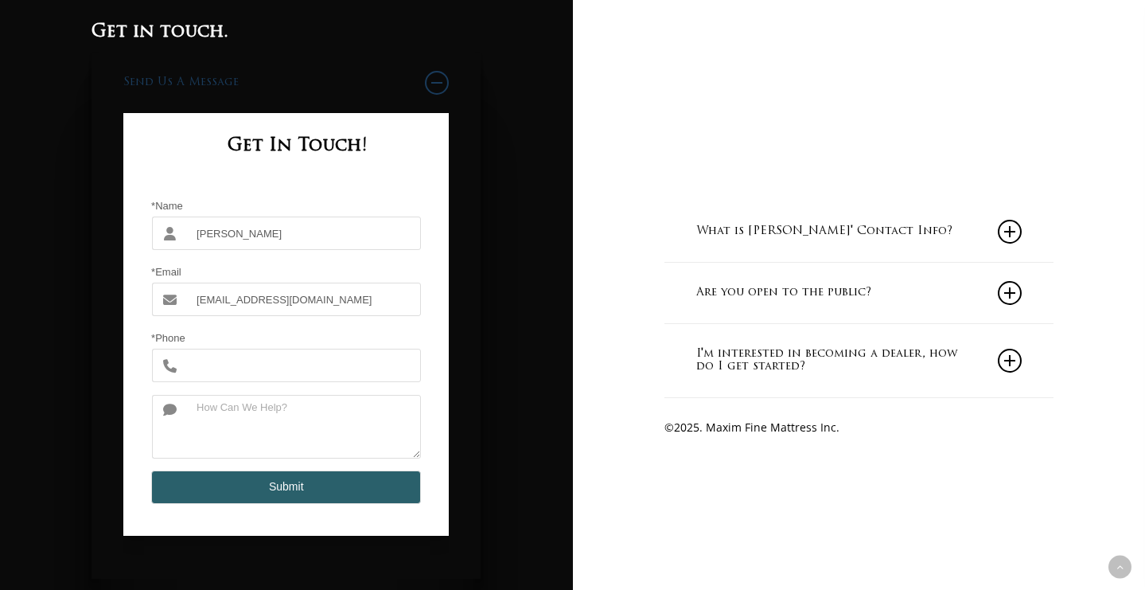
click at [229, 362] on input "*Phone" at bounding box center [303, 364] width 235 height 33
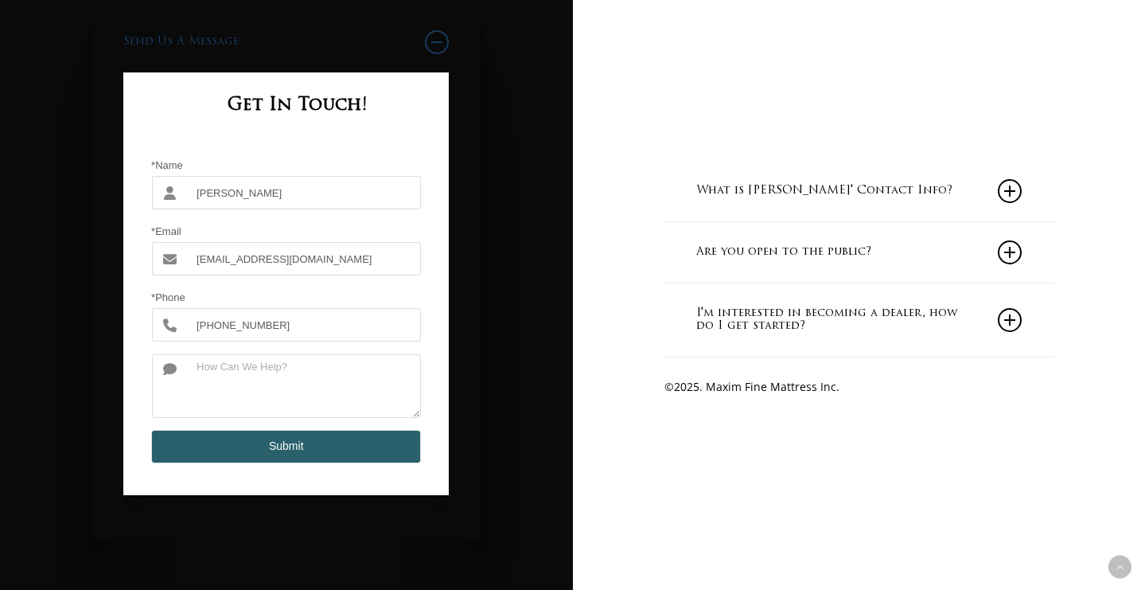
scroll to position [1640, 0]
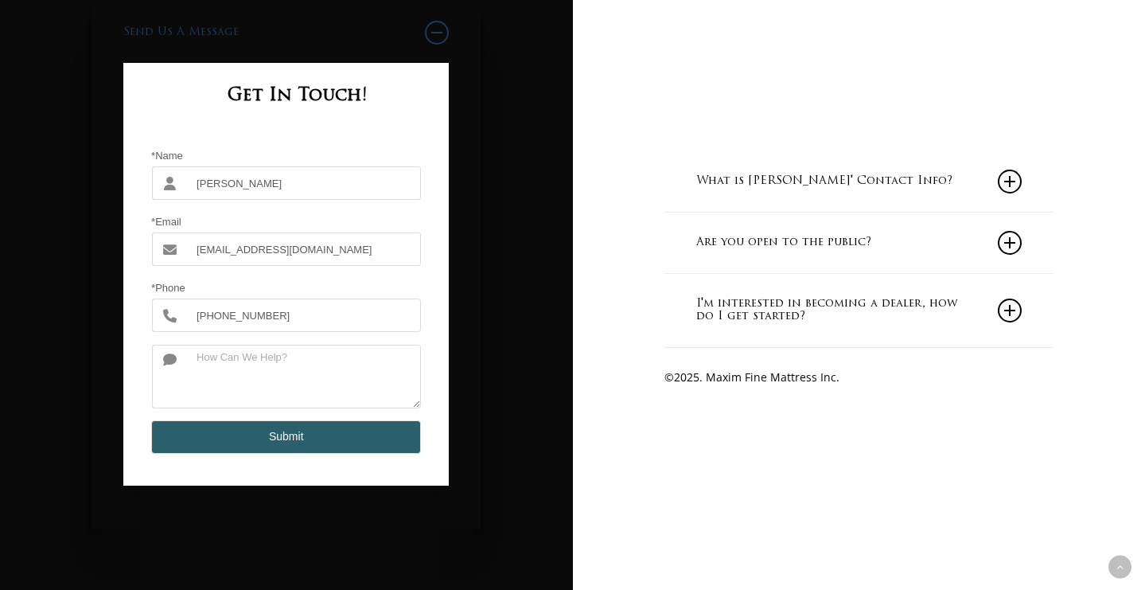
type input "212 518 3929"
click at [279, 361] on textarea at bounding box center [303, 377] width 235 height 64
click at [279, 361] on textarea "just saw a opal myoattress at mattress pros." at bounding box center [303, 377] width 235 height 64
click at [399, 356] on textarea "just saw a opal mattress at mattress pros." at bounding box center [303, 377] width 235 height 64
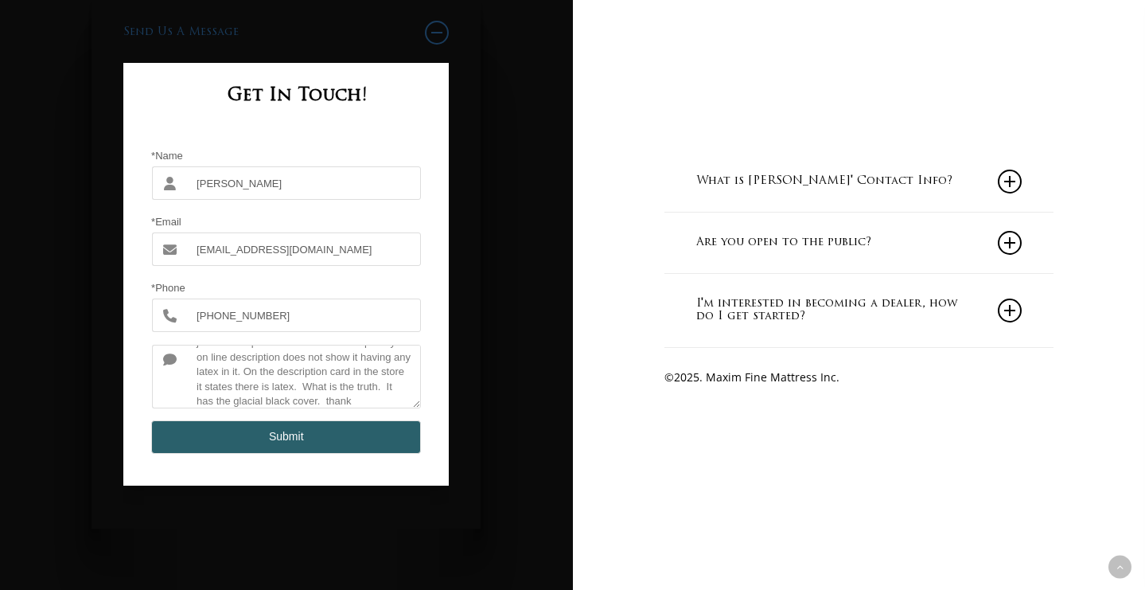
scroll to position [30, 0]
type textarea "just saw a opal mattress at mattress pros. your on line description does not sh…"
click at [342, 442] on button "Submit" at bounding box center [286, 436] width 270 height 33
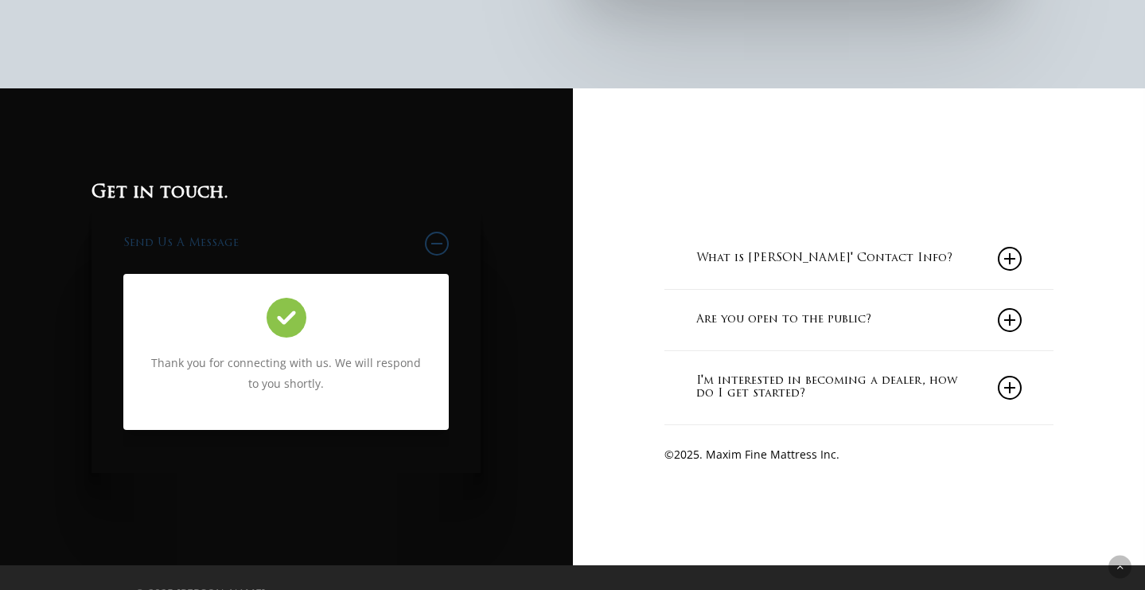
scroll to position [1430, 0]
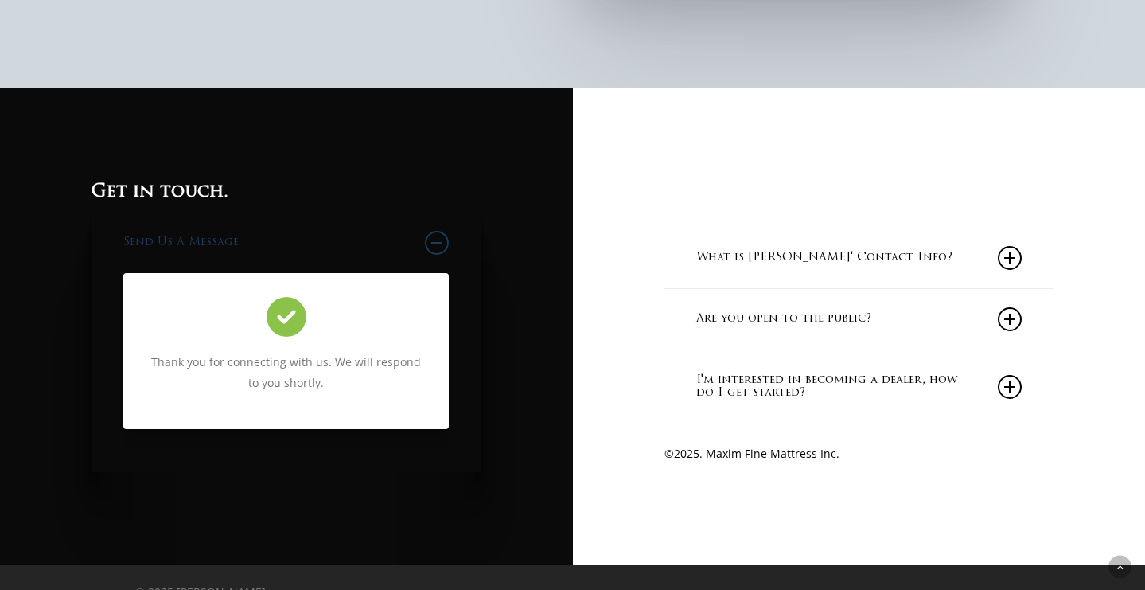
click at [968, 265] on link "What is Maxim Mattress' Contact Info?" at bounding box center [858, 258] width 325 height 60
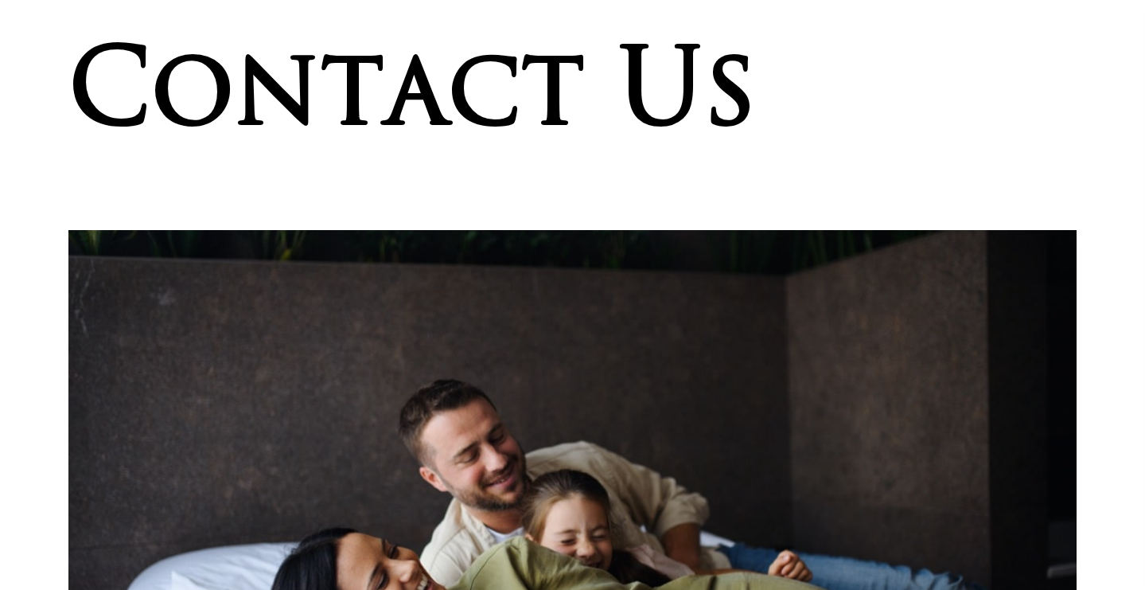
scroll to position [0, 0]
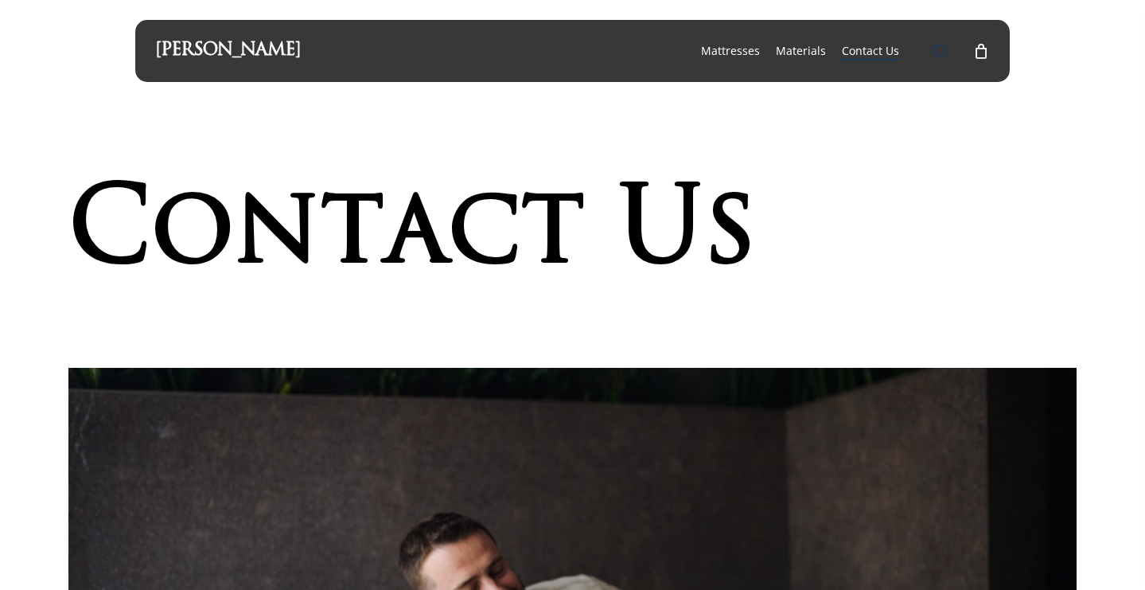
click at [938, 48] on span "Main Menu" at bounding box center [941, 51] width 16 height 16
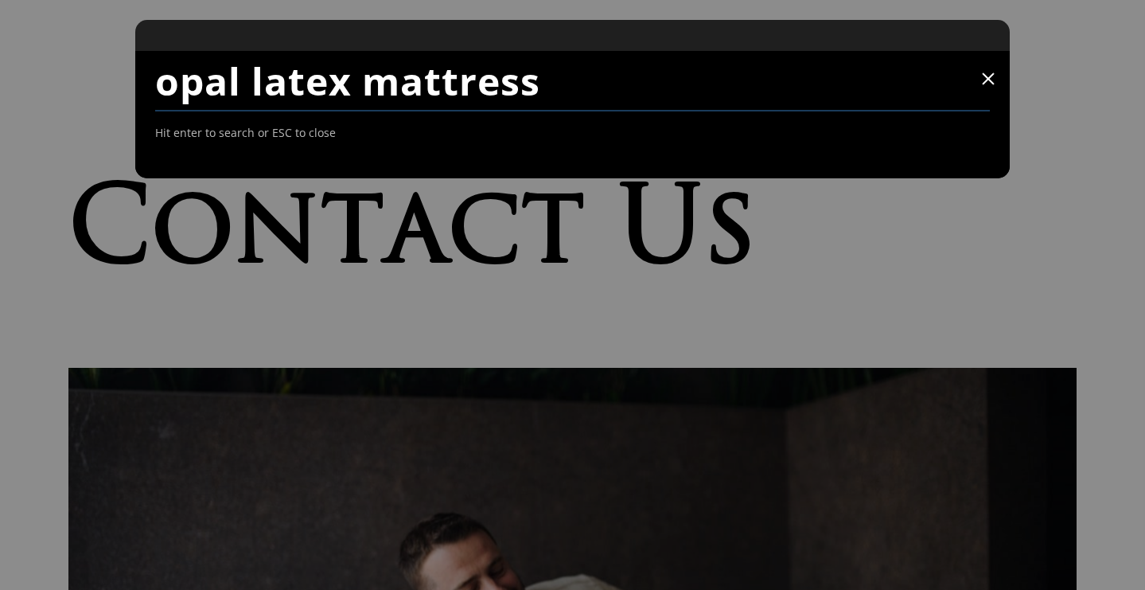
type input "opal latex mattress"
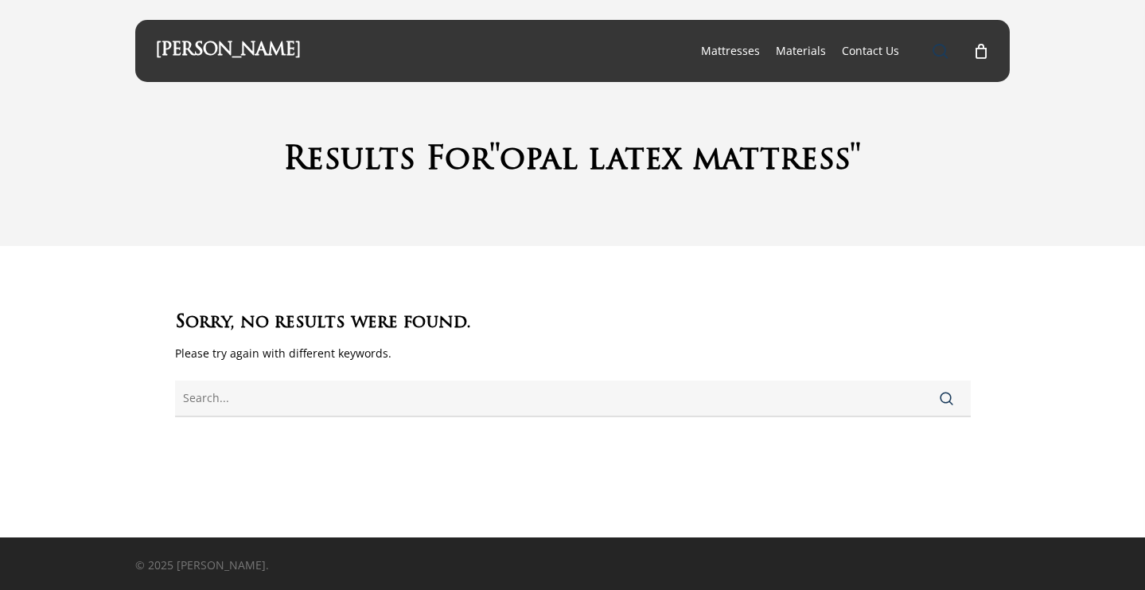
click at [939, 51] on span "Main Menu" at bounding box center [941, 51] width 16 height 16
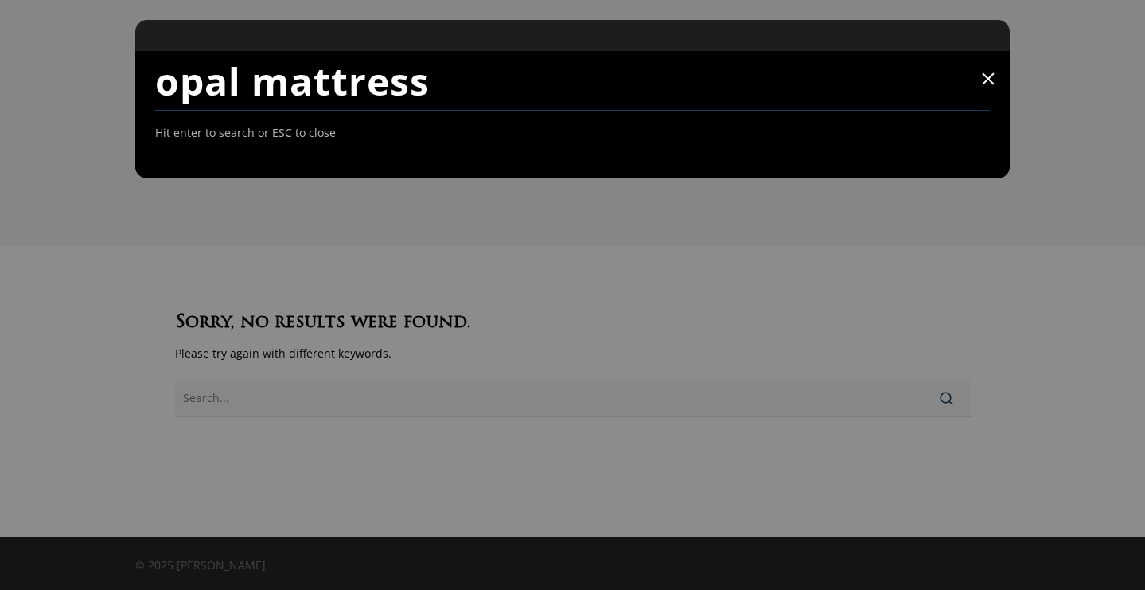
type input "opal mattress"
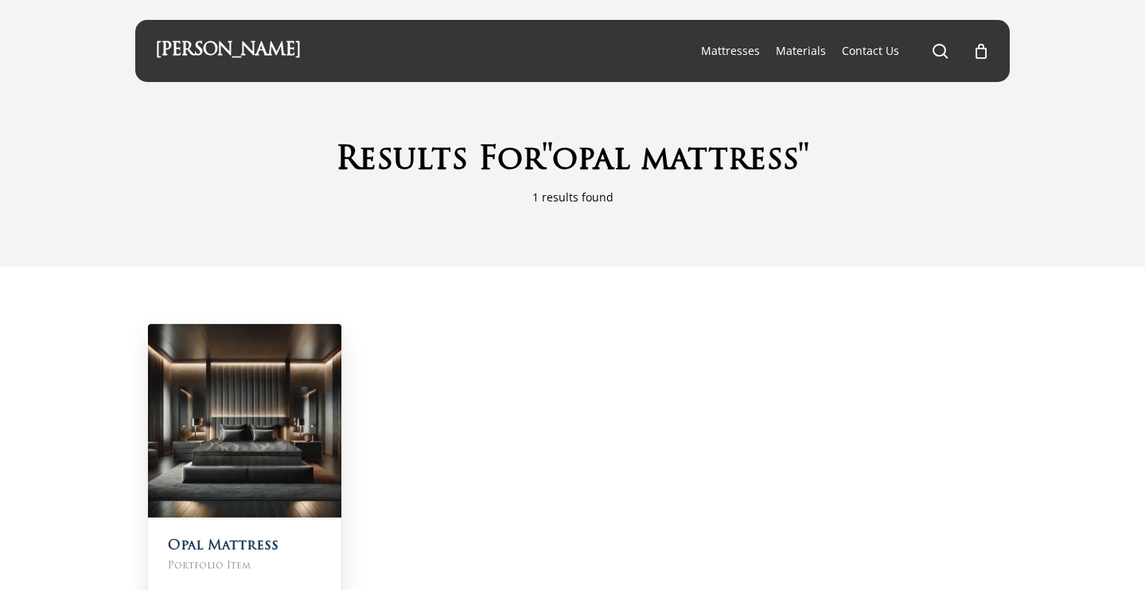
scroll to position [130, 0]
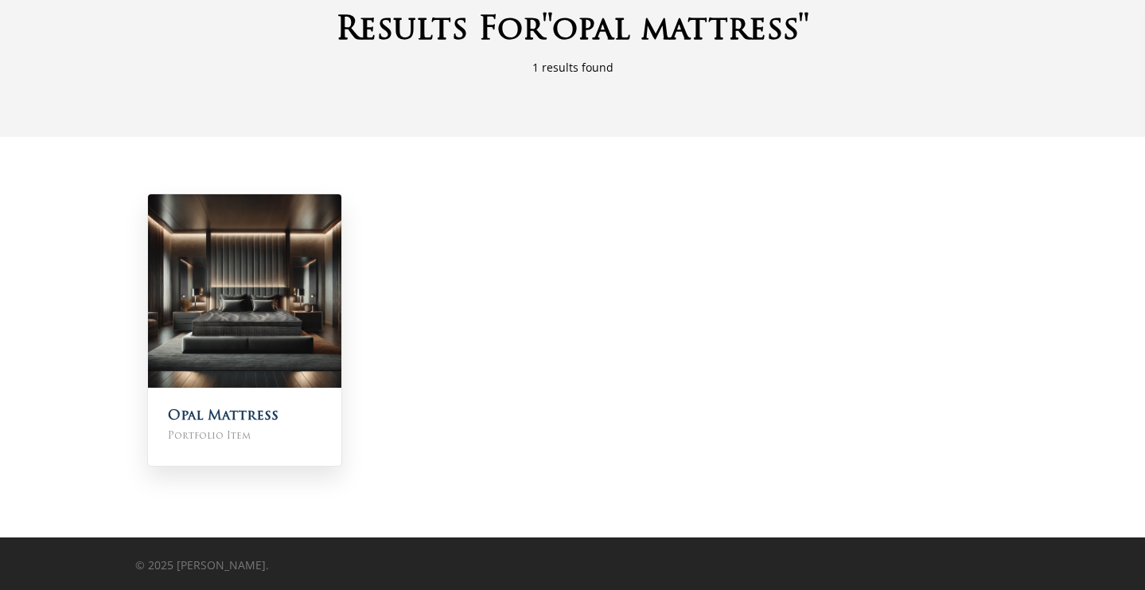
click at [280, 437] on span "Portfolio Item" at bounding box center [245, 436] width 154 height 18
click at [286, 371] on img at bounding box center [244, 290] width 193 height 193
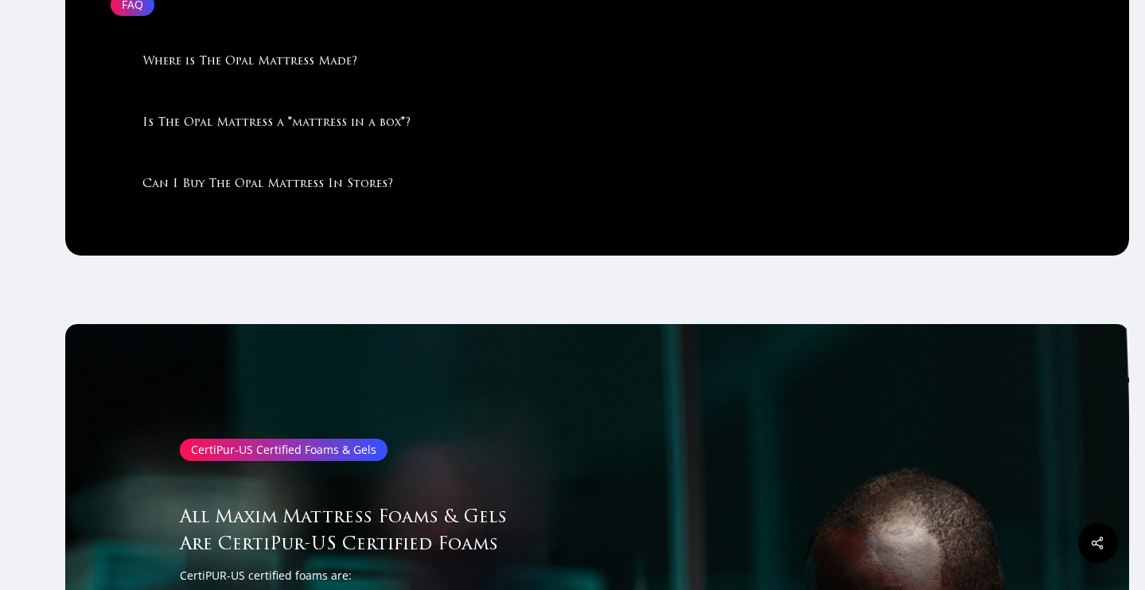
scroll to position [4278, 0]
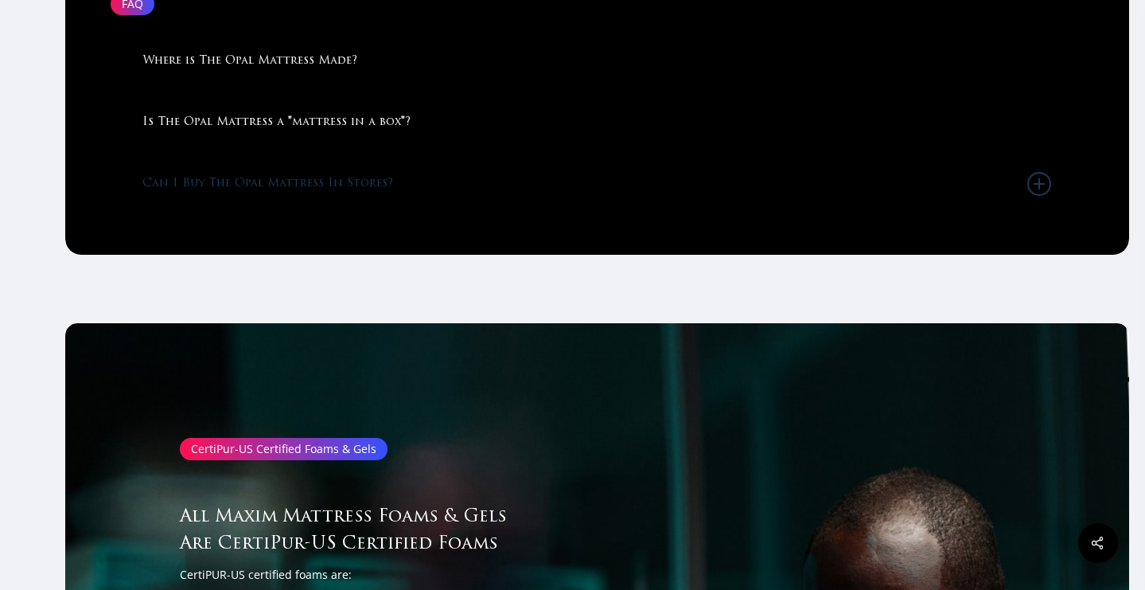
click at [279, 191] on link "Can I Buy The Opal Mattress In Stores?" at bounding box center [596, 184] width 909 height 60
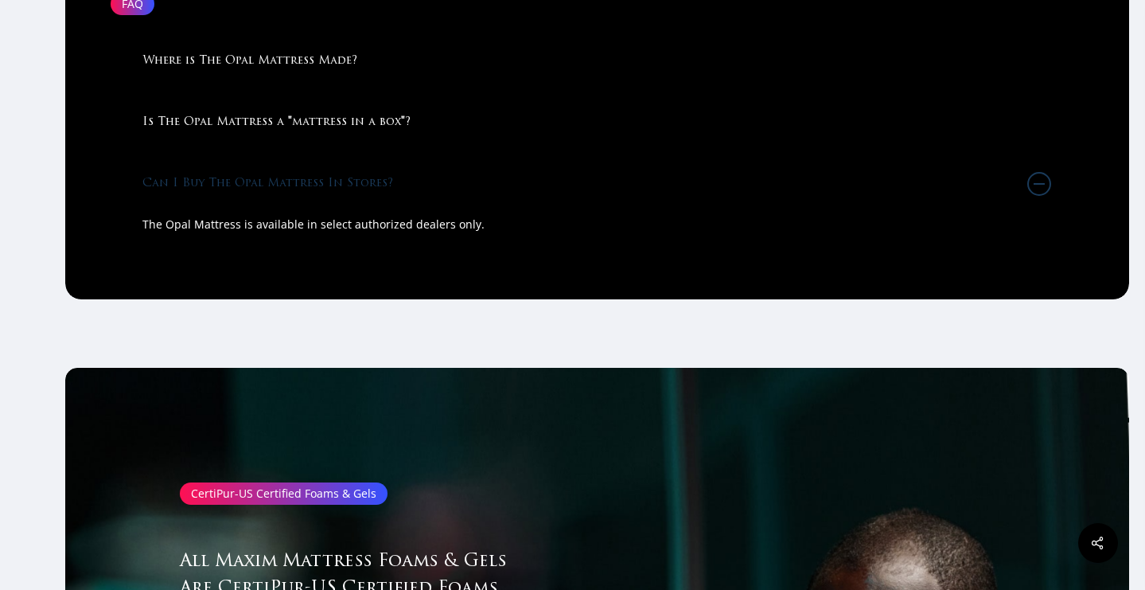
click at [275, 223] on p "The Opal Mattress is available in select authorized dealers only." at bounding box center [596, 224] width 909 height 21
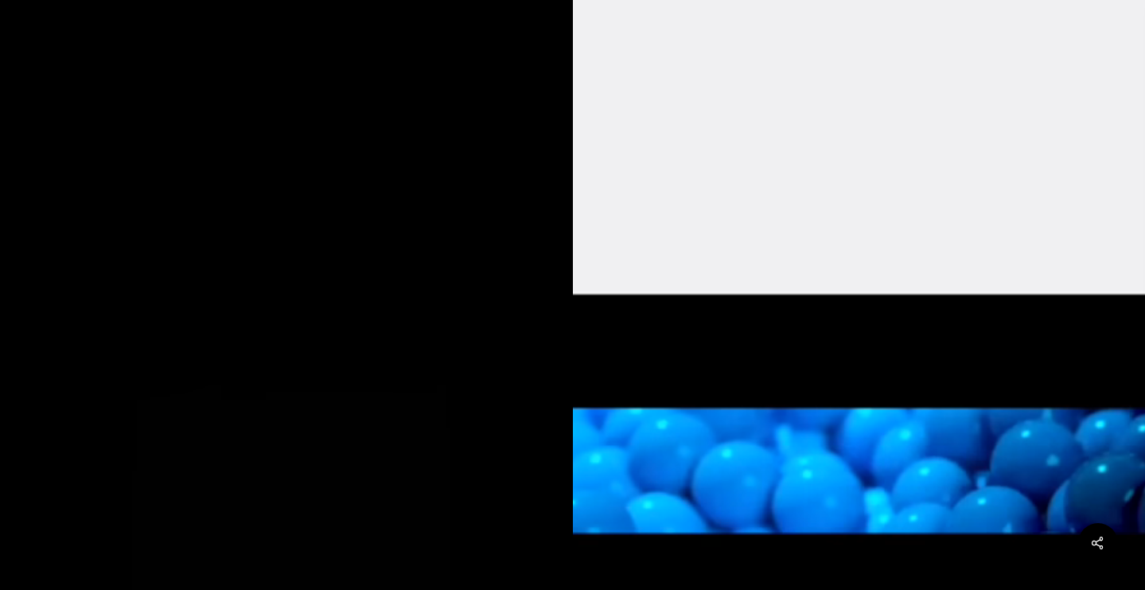
scroll to position [1252, 0]
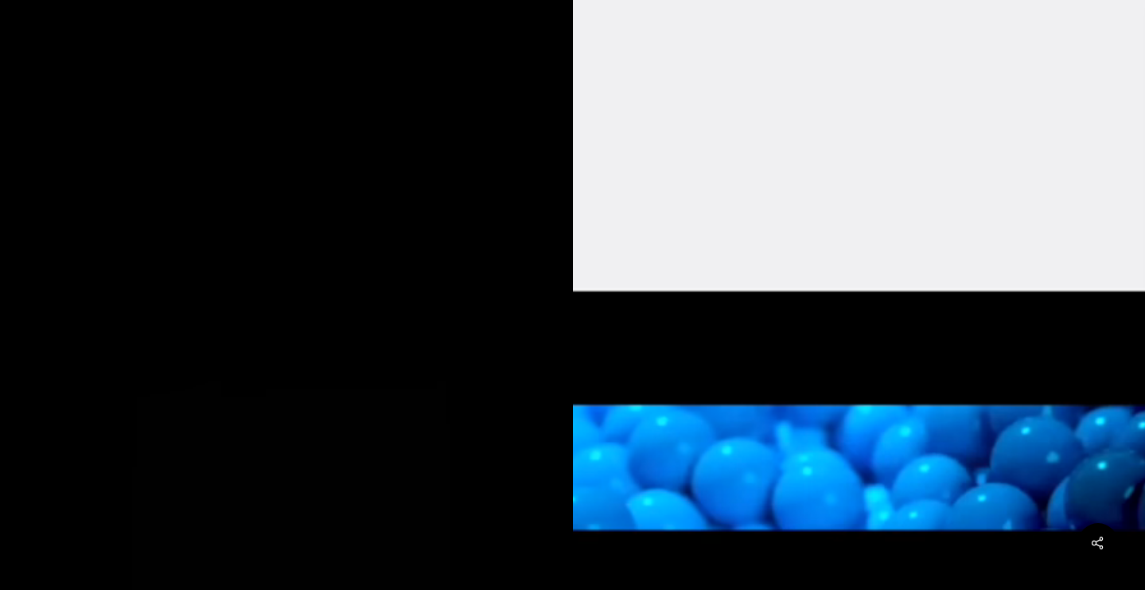
click at [482, 134] on video at bounding box center [286, 461] width 573 height 1018
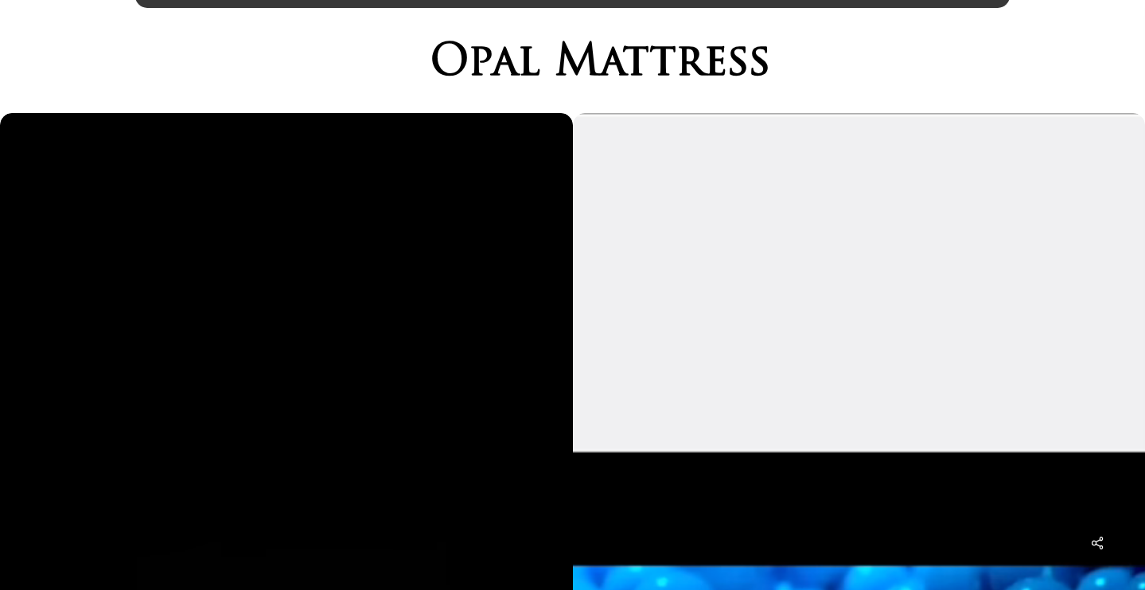
scroll to position [0, 0]
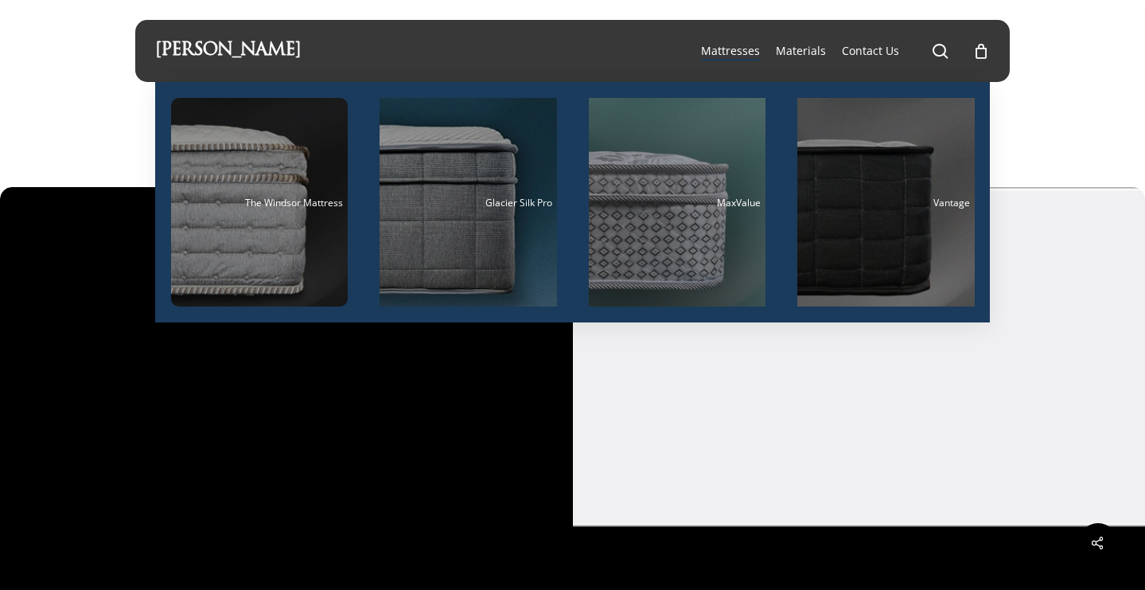
click at [750, 53] on span "Mattresses" at bounding box center [730, 50] width 59 height 15
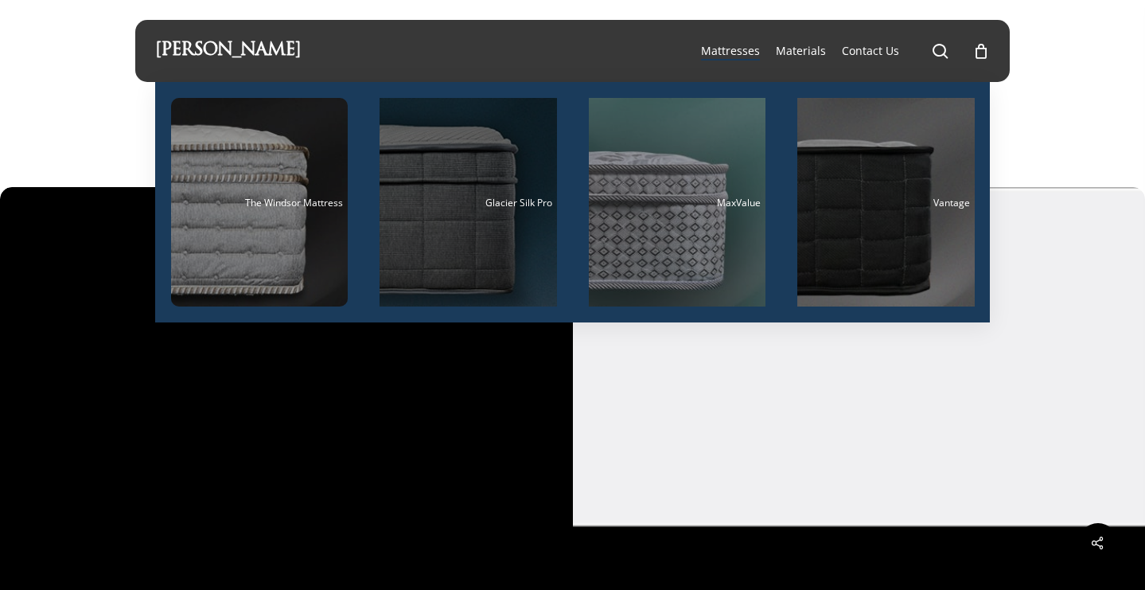
click at [419, 197] on div "Glacier Silk Pro" at bounding box center [468, 202] width 168 height 10
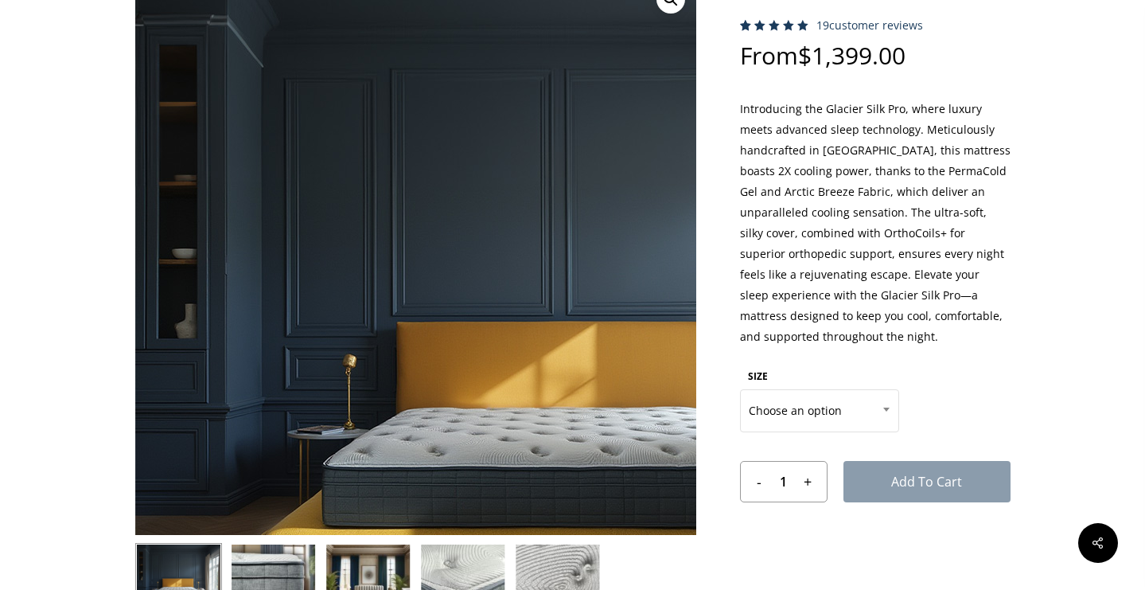
scroll to position [144, 0]
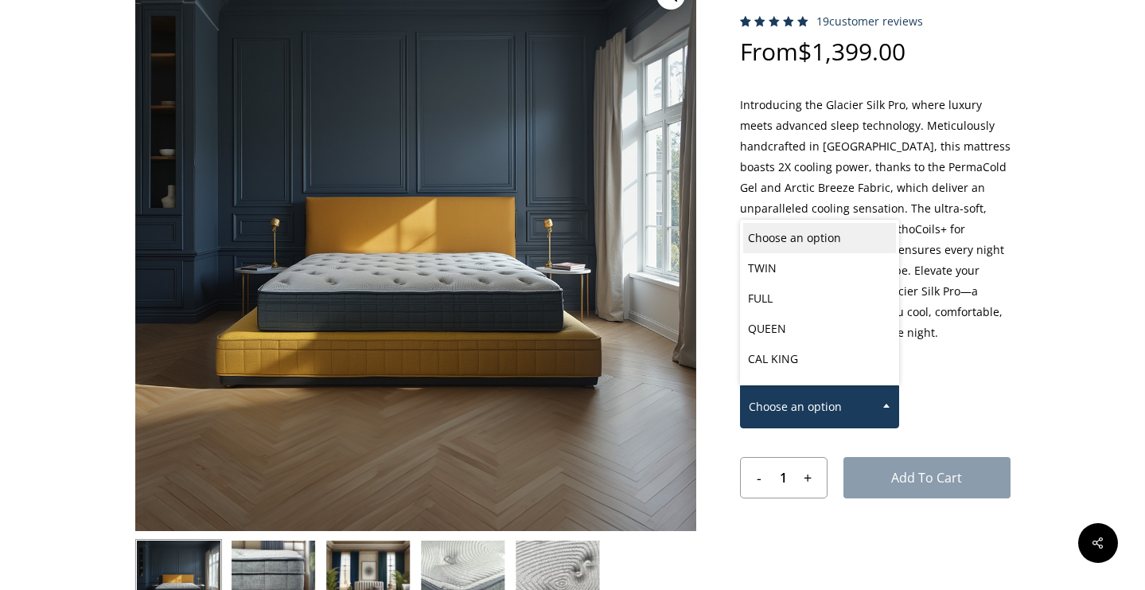
click at [886, 402] on span at bounding box center [886, 405] width 24 height 40
select select "QUEEN"
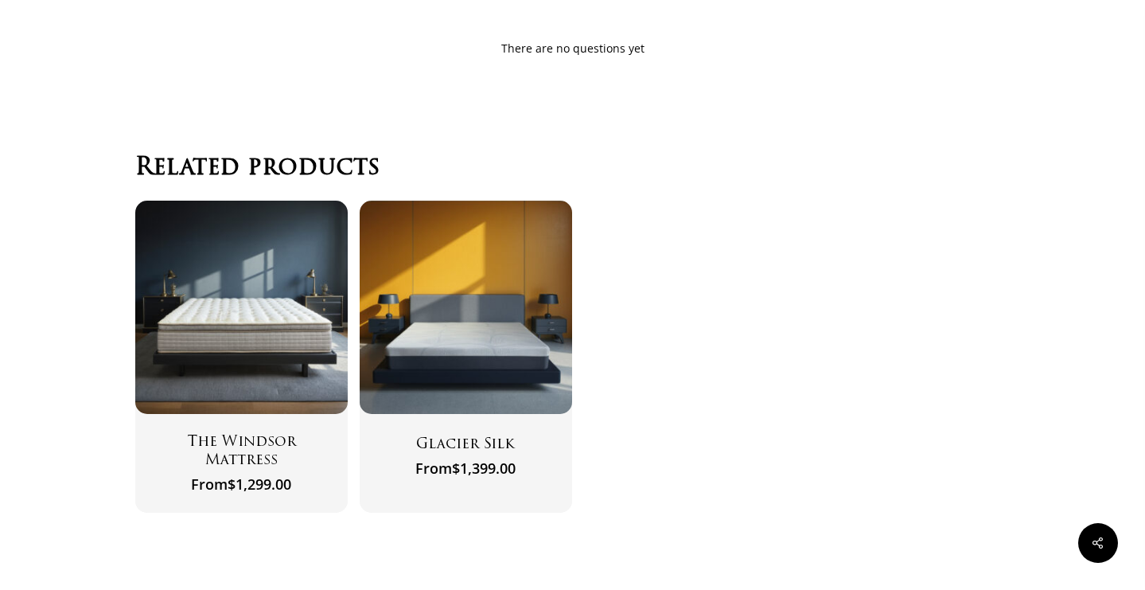
scroll to position [6237, 0]
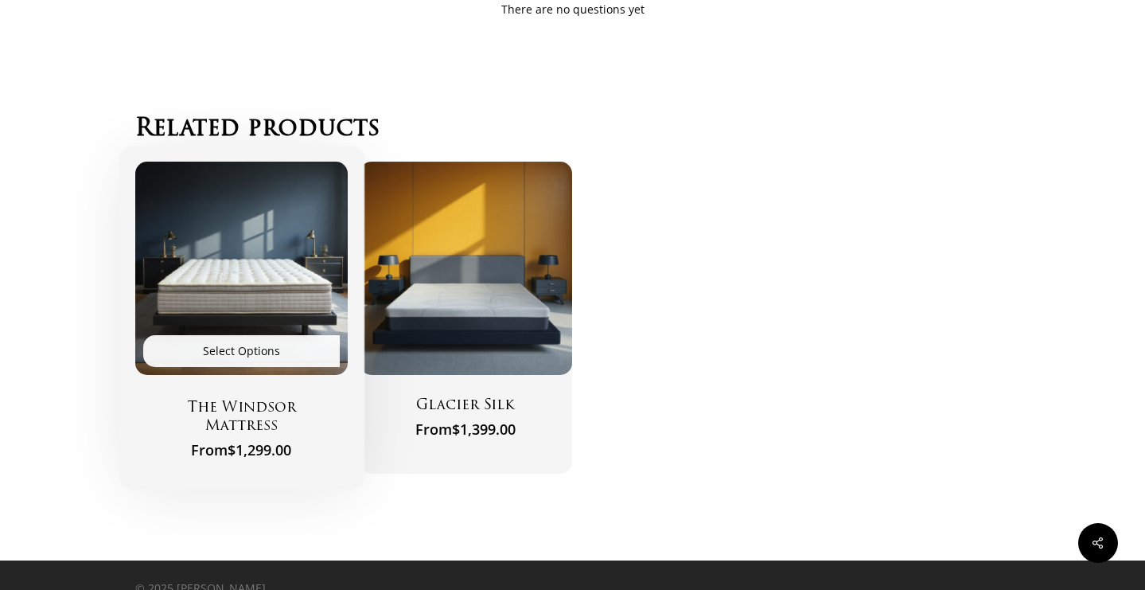
click at [286, 399] on h2 "The Windsor Mattress" at bounding box center [241, 418] width 173 height 38
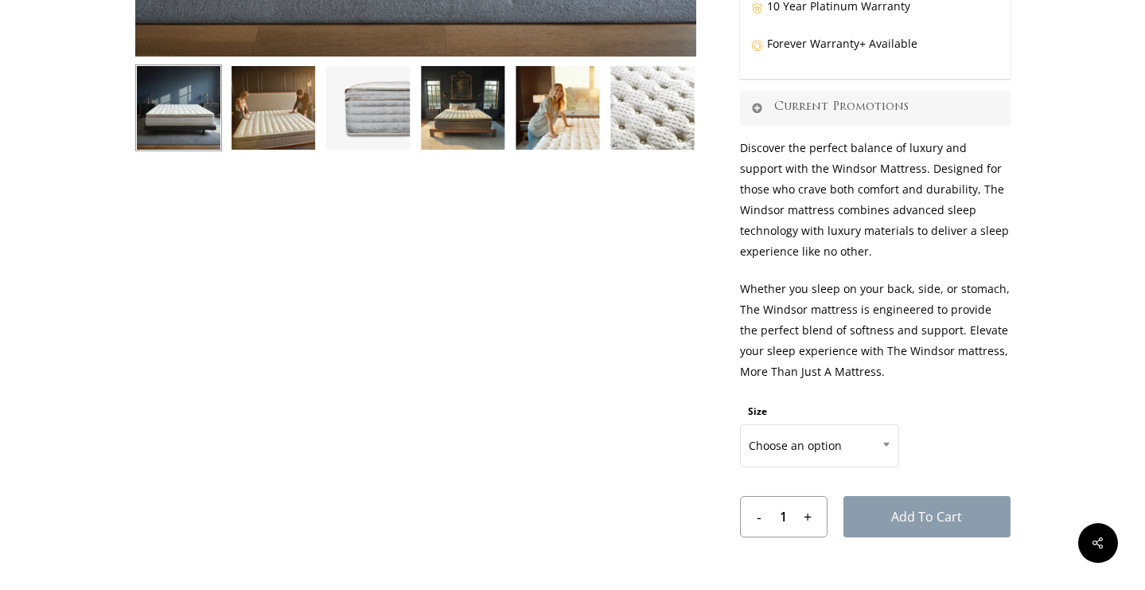
scroll to position [633, 0]
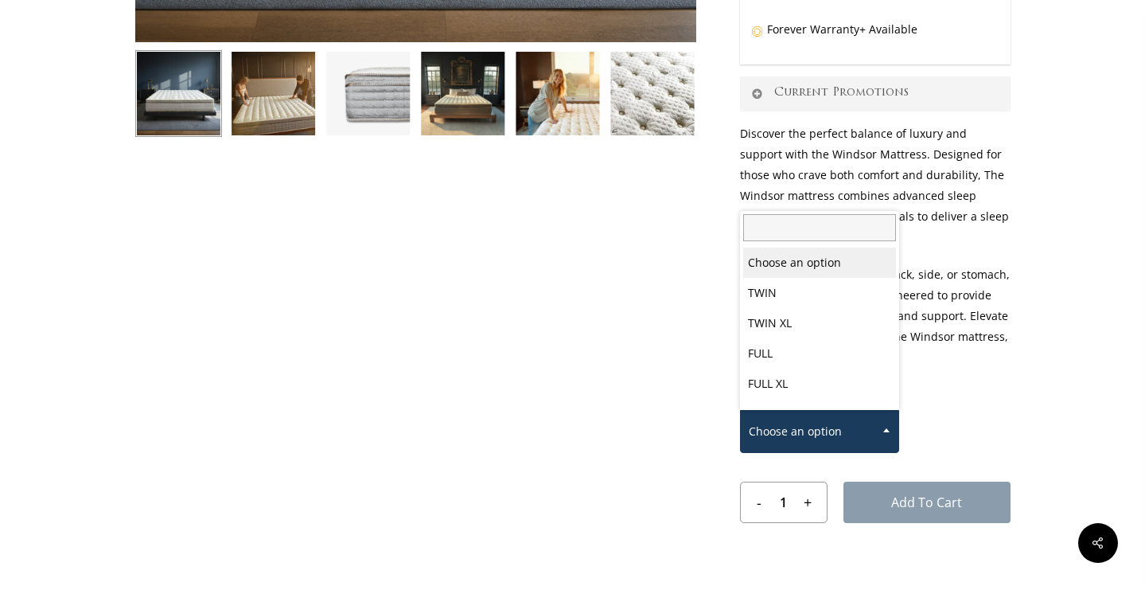
click at [878, 428] on span at bounding box center [886, 430] width 24 height 40
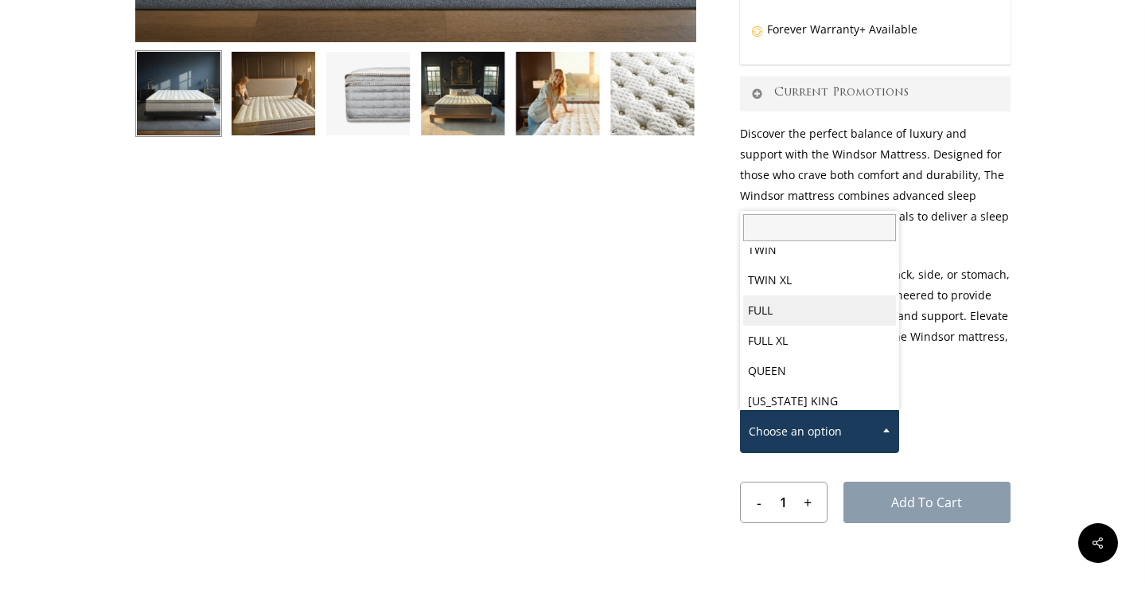
scroll to position [43, 0]
select select "QUEEN"
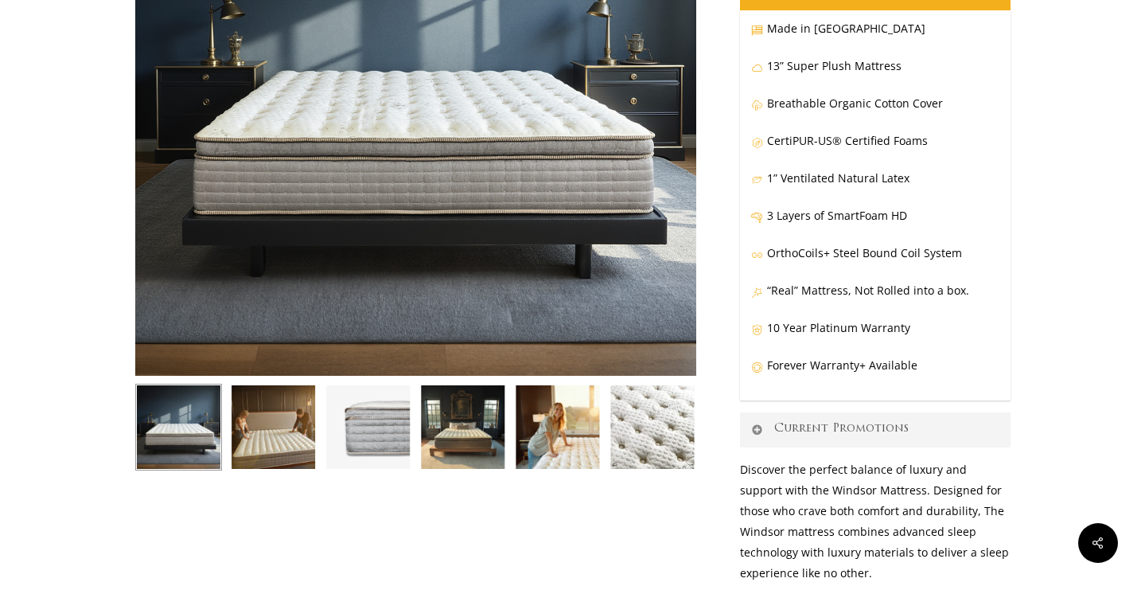
scroll to position [0, 0]
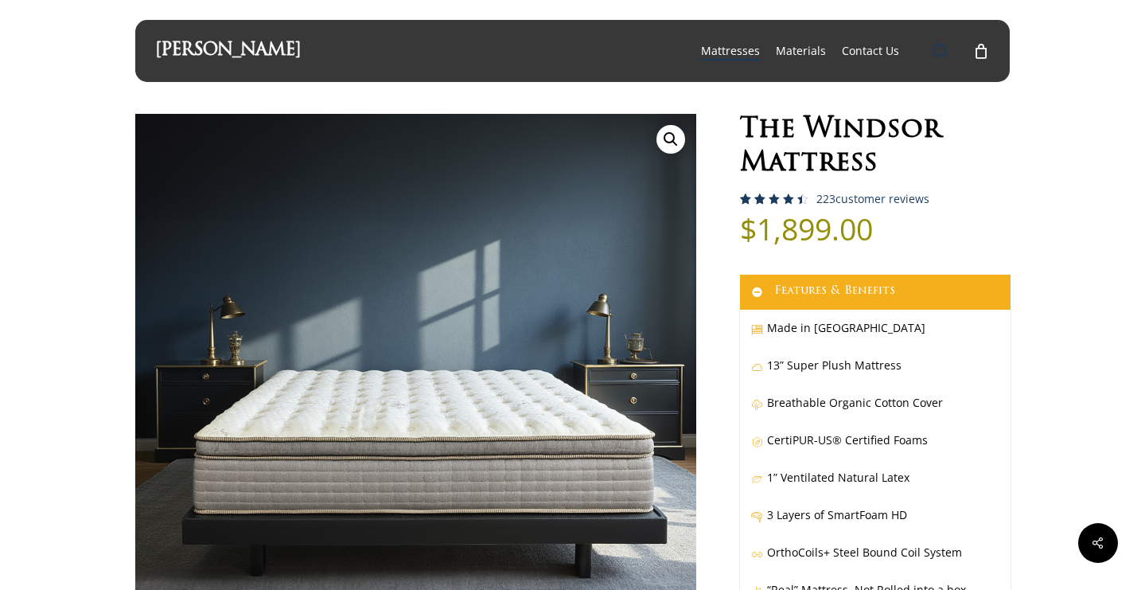
click at [938, 49] on span "Main Menu" at bounding box center [941, 51] width 16 height 16
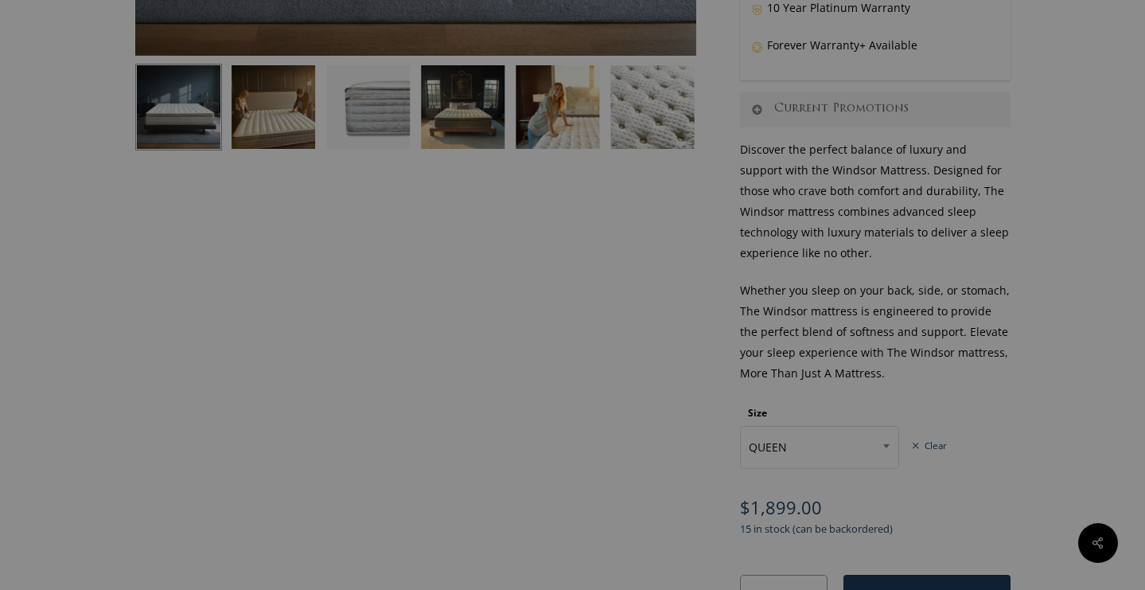
scroll to position [627, 0]
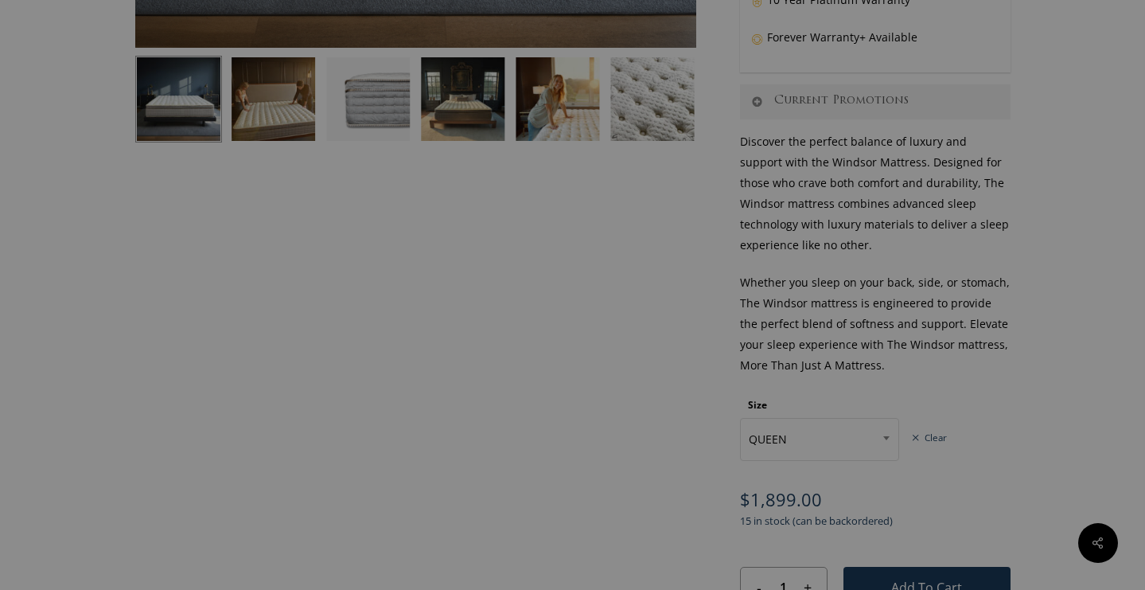
click at [916, 473] on form "Size Choose an option TWIN TWIN XL FULL FULL XL QUEEN CALIFORNIA KING EASTERN K…" at bounding box center [875, 500] width 271 height 216
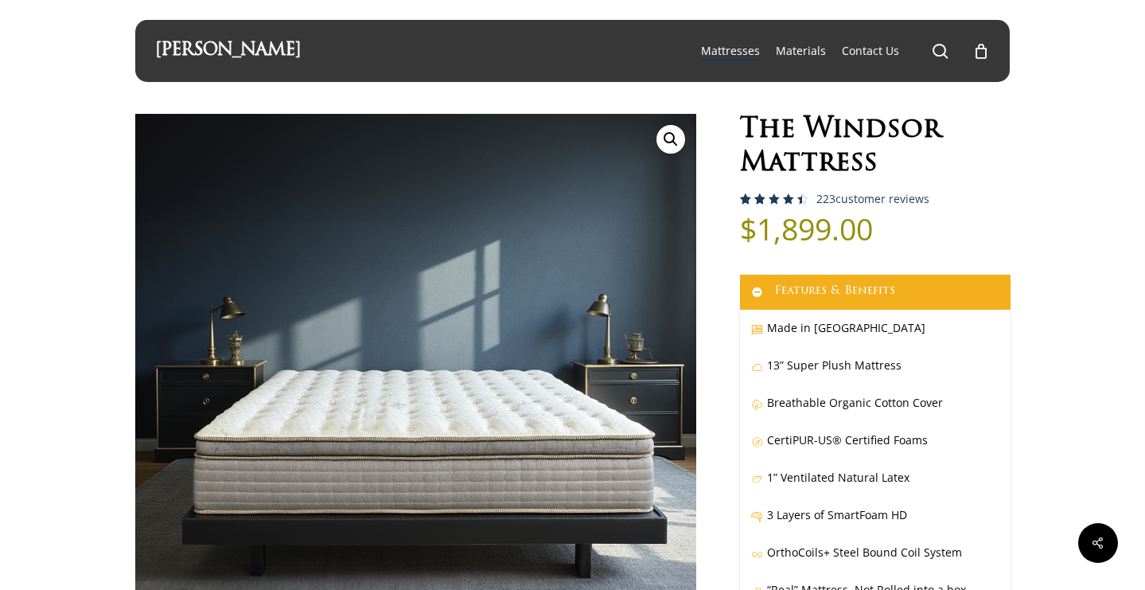
scroll to position [4, 0]
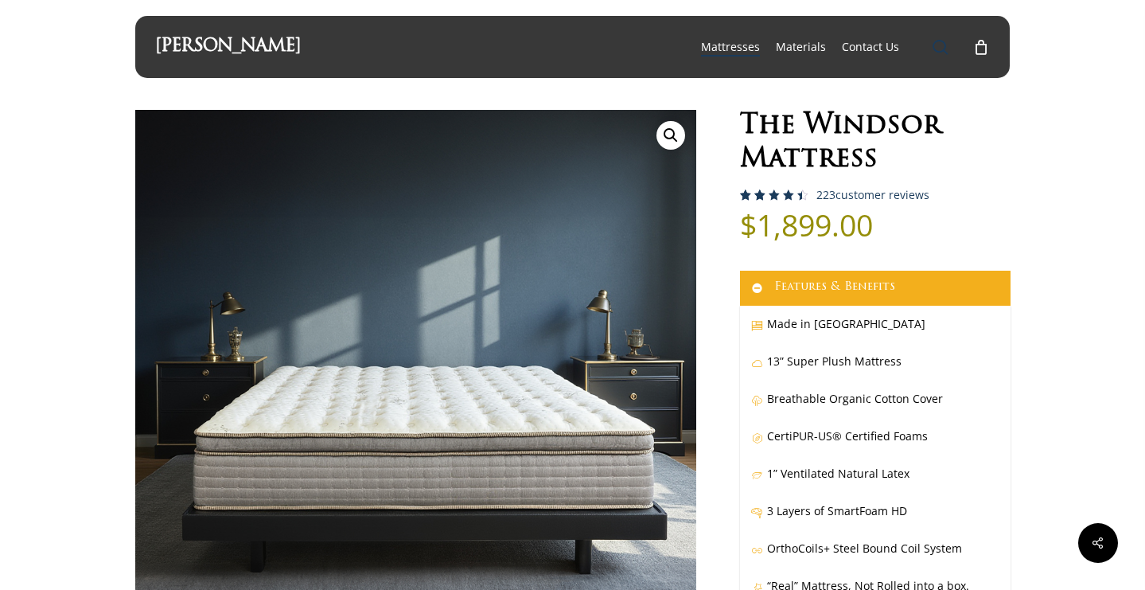
click at [937, 41] on span "Main Menu" at bounding box center [941, 47] width 16 height 16
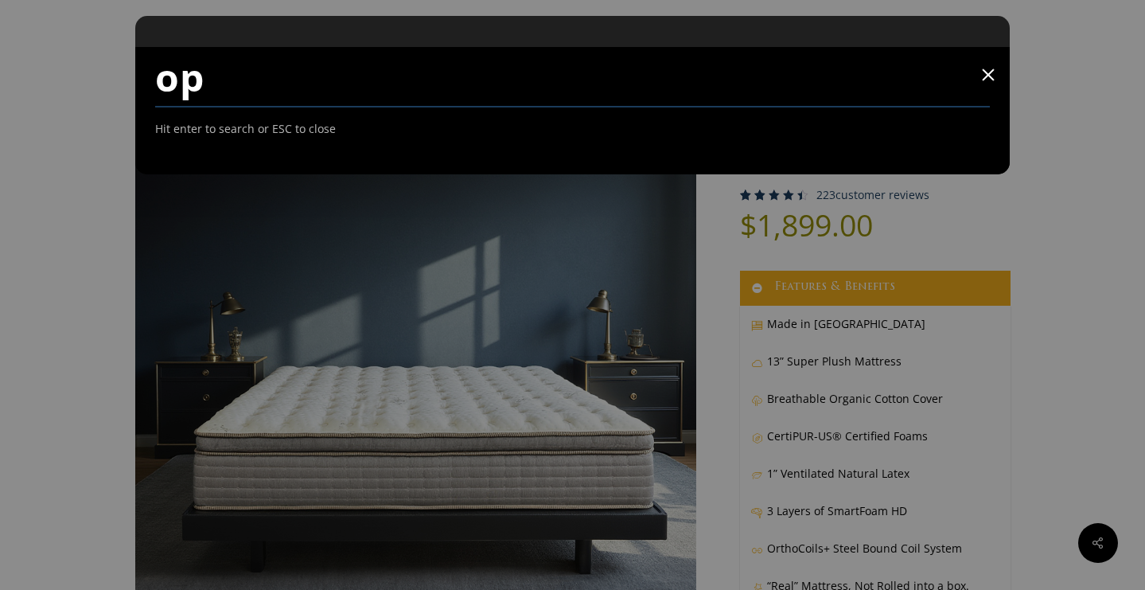
type input "o"
type input "opal mattress"
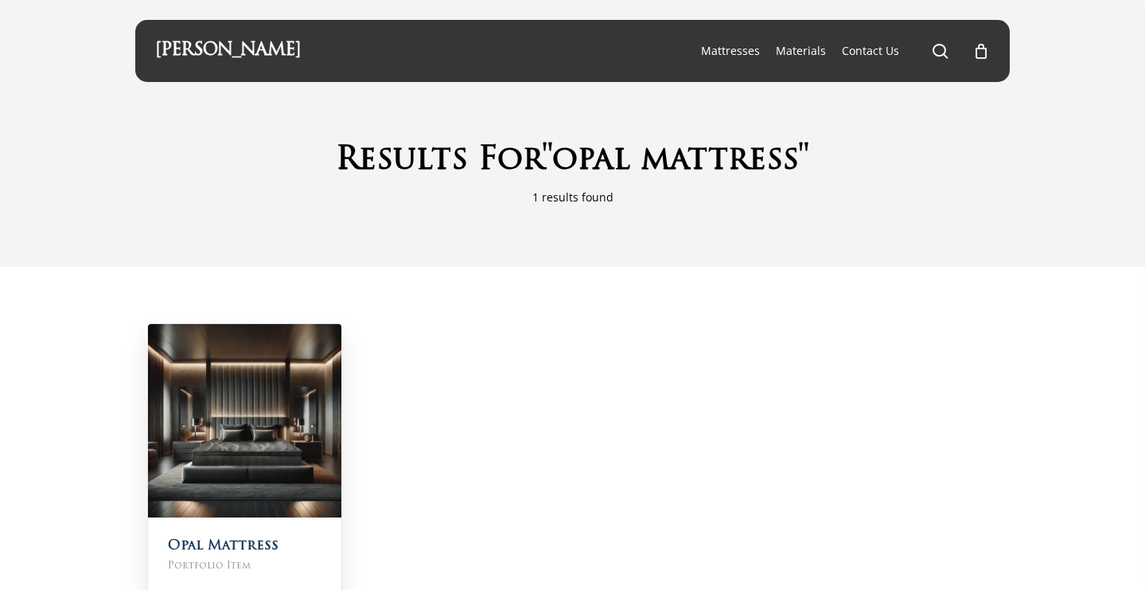
click at [230, 378] on img at bounding box center [244, 420] width 193 height 193
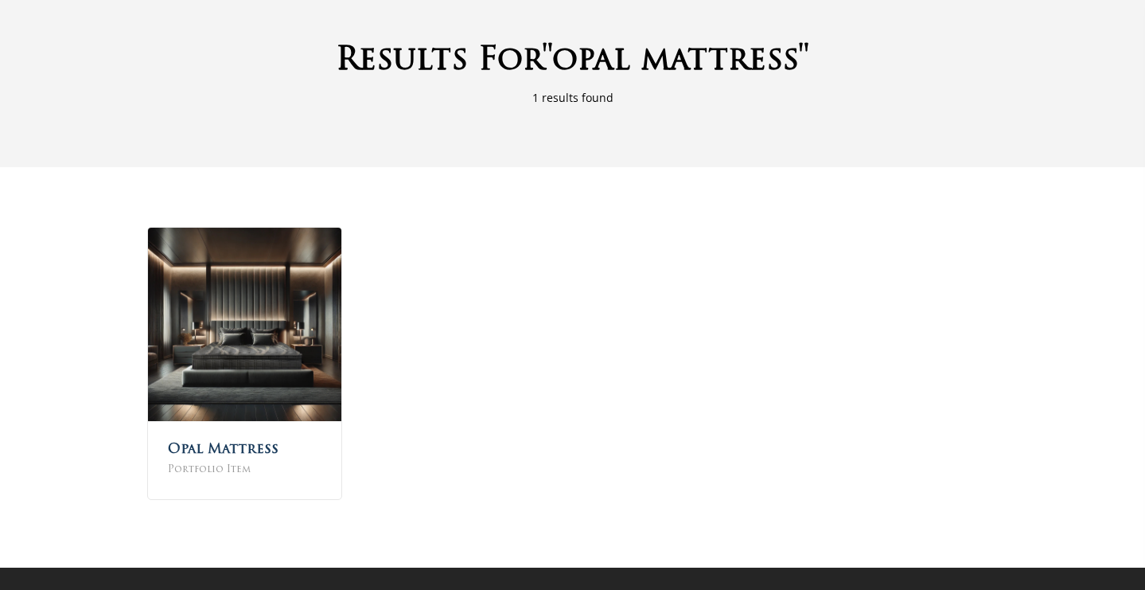
scroll to position [130, 0]
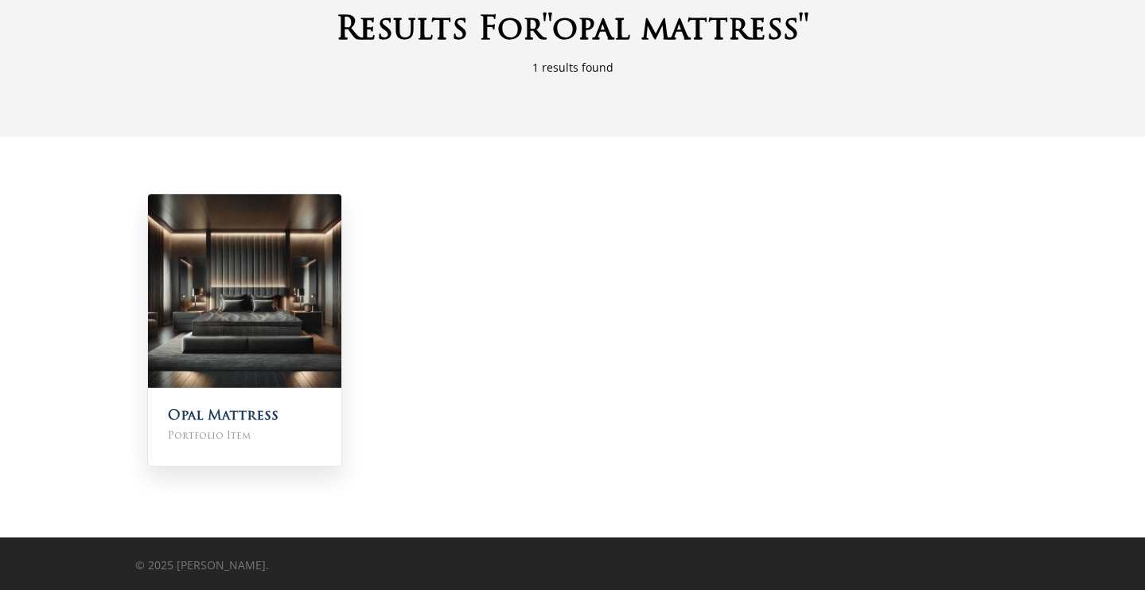
click at [236, 408] on h2 "Opal Mattress Portfolio Item" at bounding box center [244, 425] width 193 height 77
click at [236, 407] on h2 "Opal Mattress Portfolio Item" at bounding box center [244, 425] width 193 height 77
click at [251, 355] on img at bounding box center [244, 290] width 193 height 193
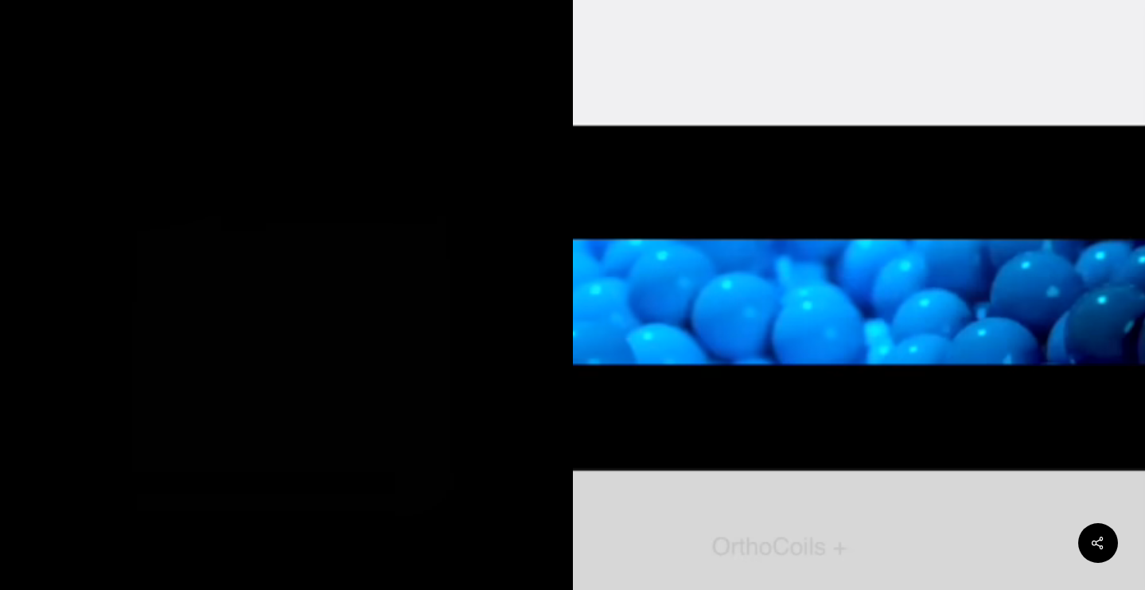
scroll to position [404, 0]
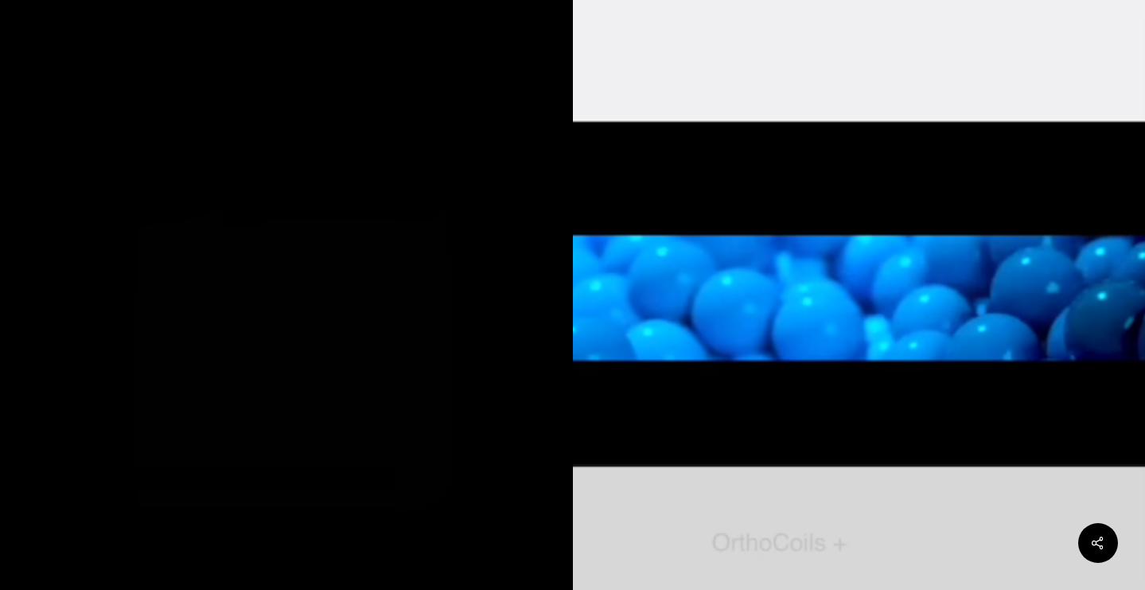
click at [797, 422] on video at bounding box center [859, 292] width 573 height 1018
click at [854, 414] on video at bounding box center [859, 292] width 573 height 1018
click at [1092, 360] on video at bounding box center [859, 292] width 573 height 1018
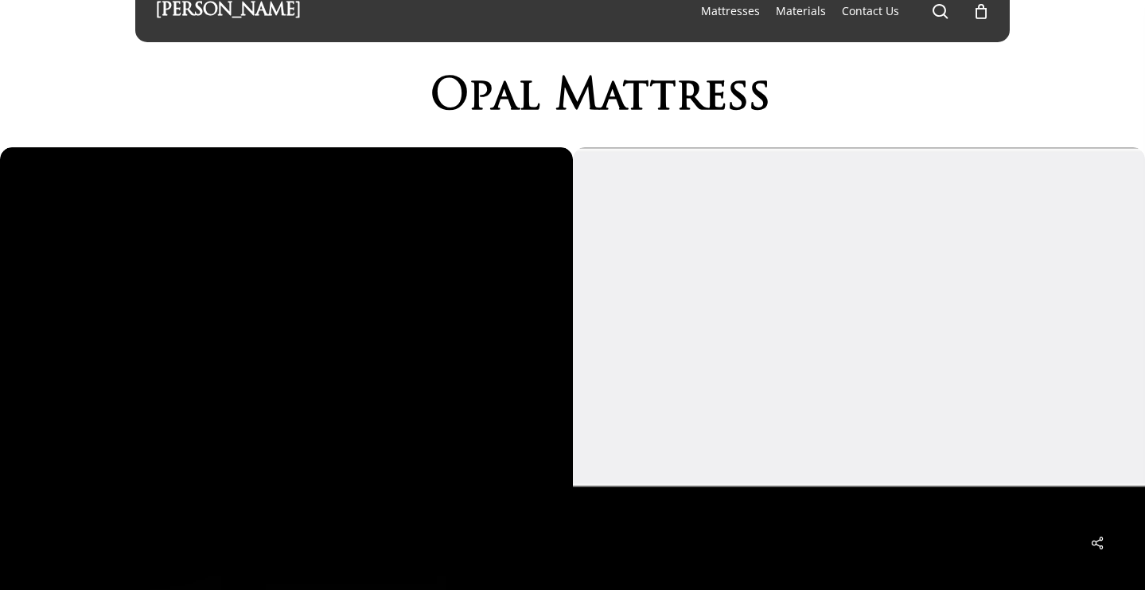
scroll to position [0, 0]
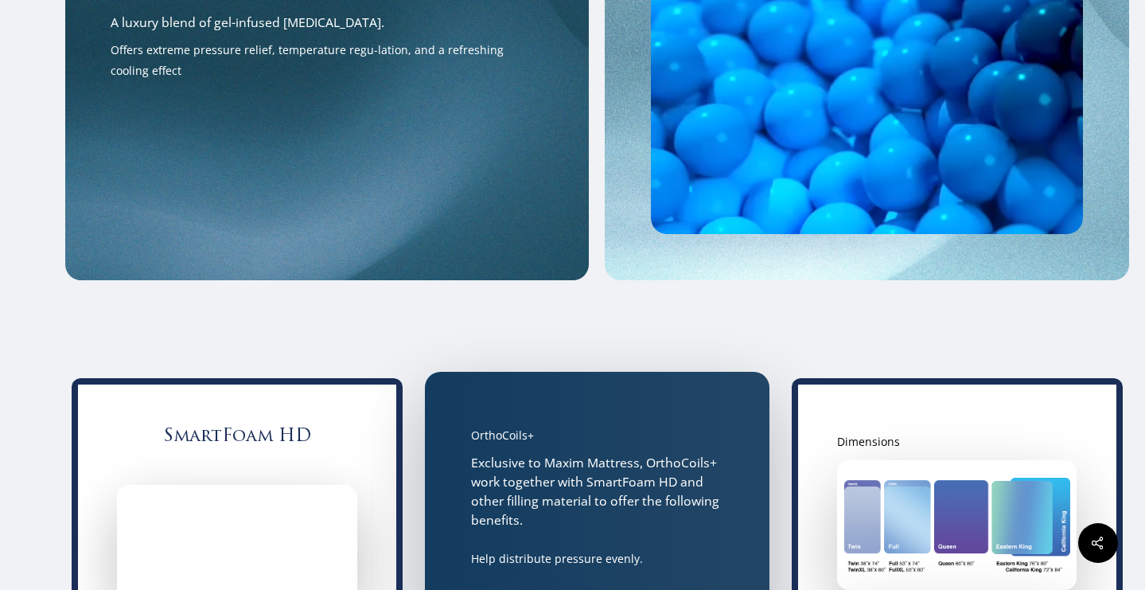
scroll to position [3113, 0]
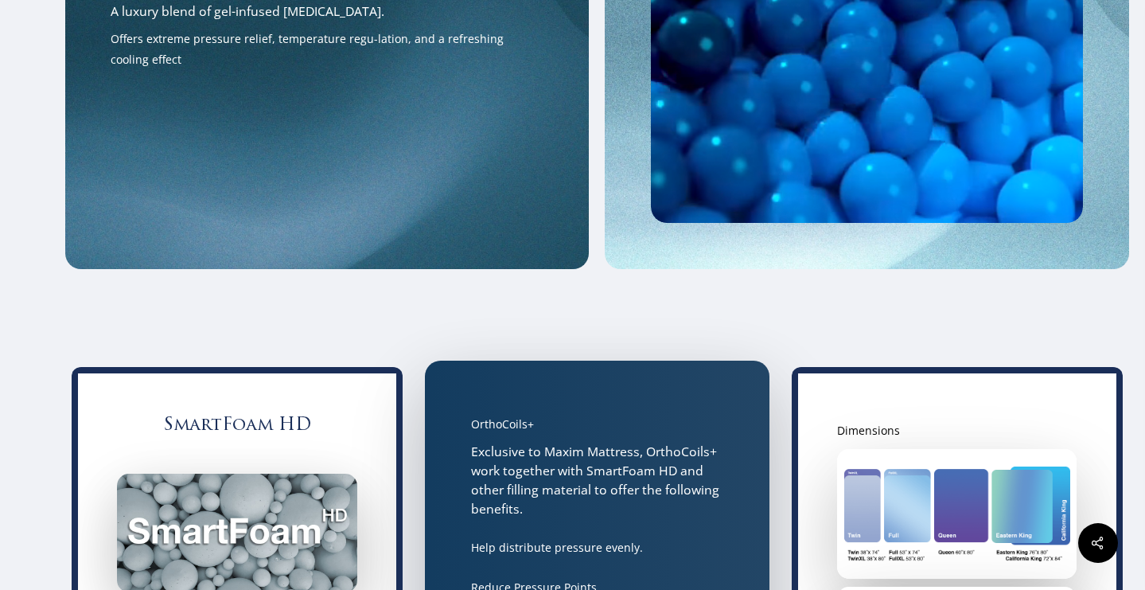
click at [960, 524] on img at bounding box center [957, 513] width 226 height 95
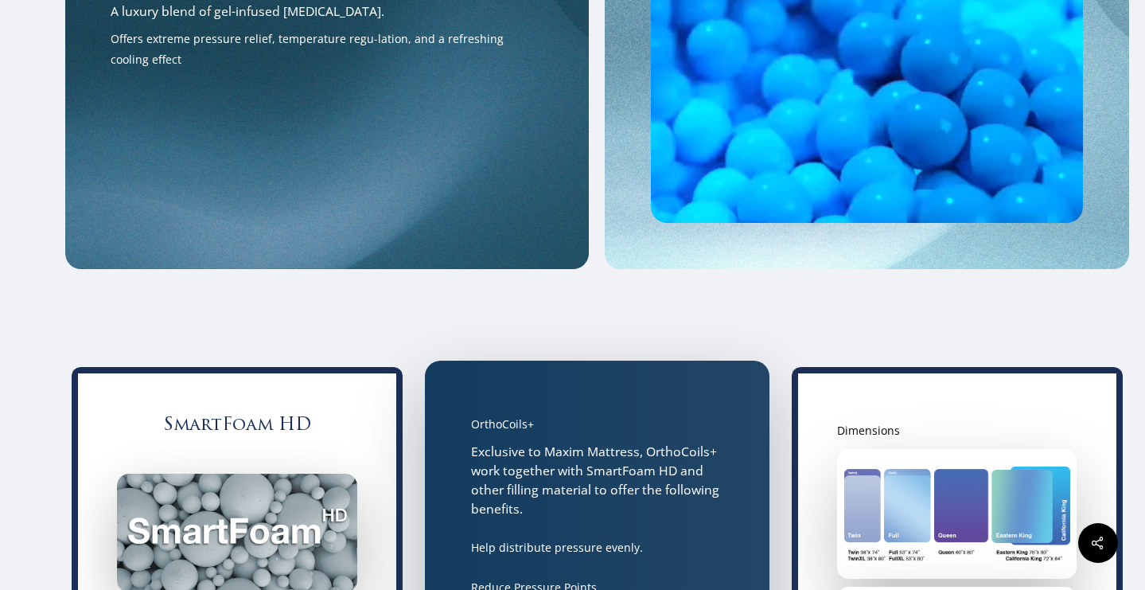
click at [960, 524] on img at bounding box center [957, 513] width 226 height 95
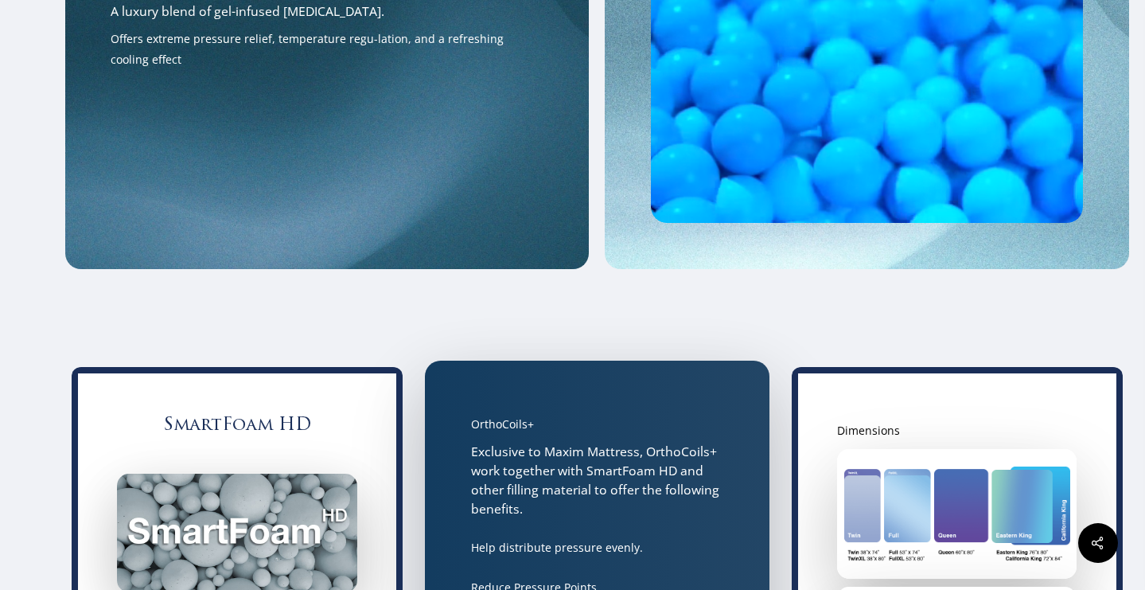
click at [960, 524] on img at bounding box center [957, 513] width 226 height 95
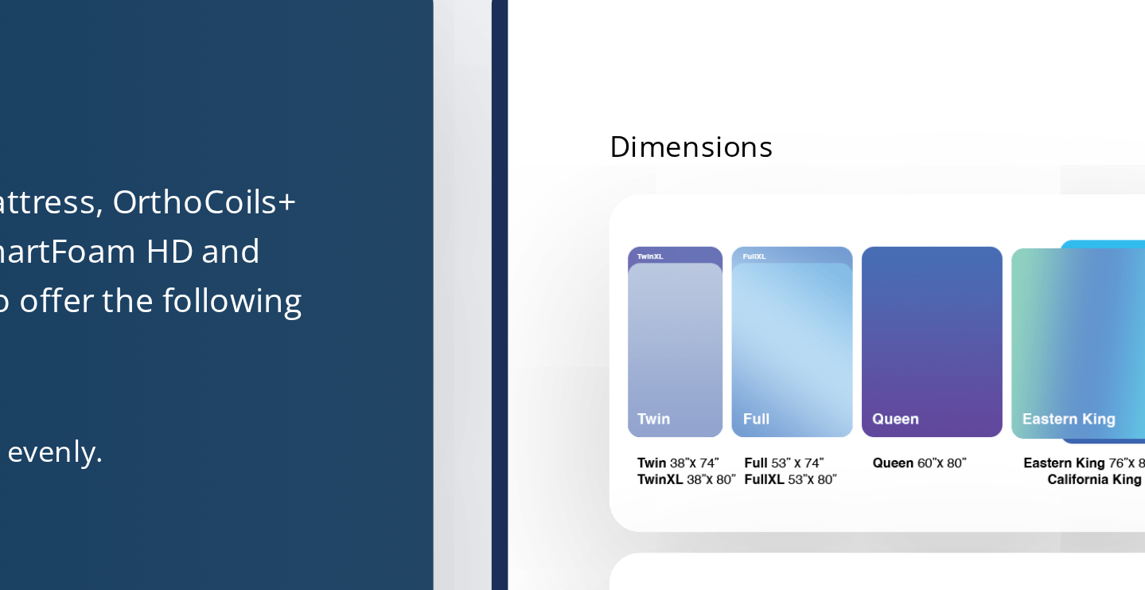
scroll to position [3125, 0]
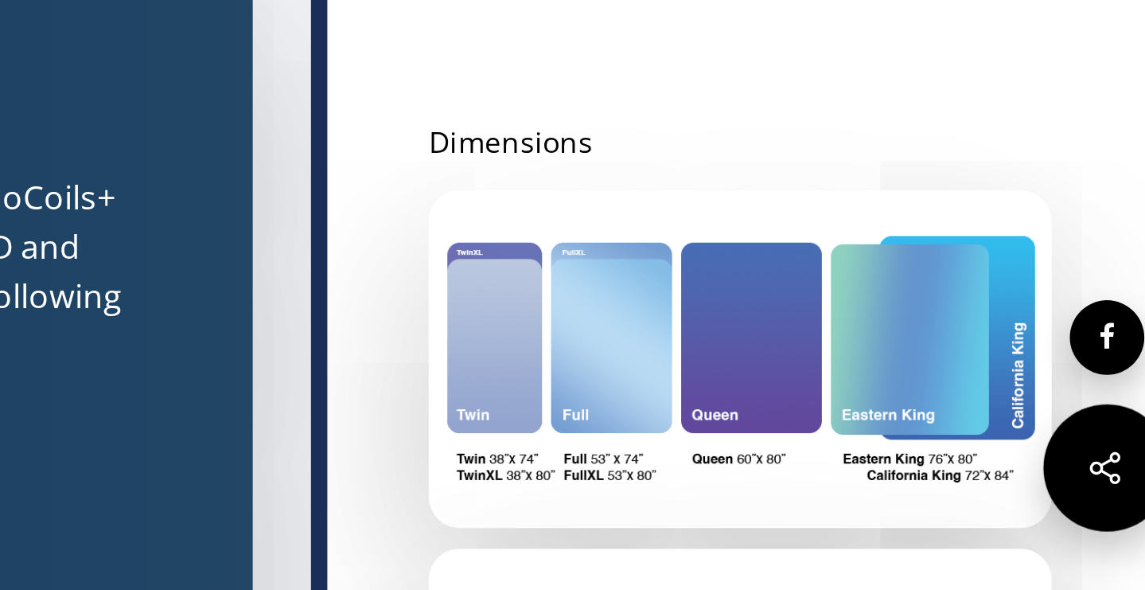
click at [1095, 542] on icon at bounding box center [1097, 543] width 40 height 40
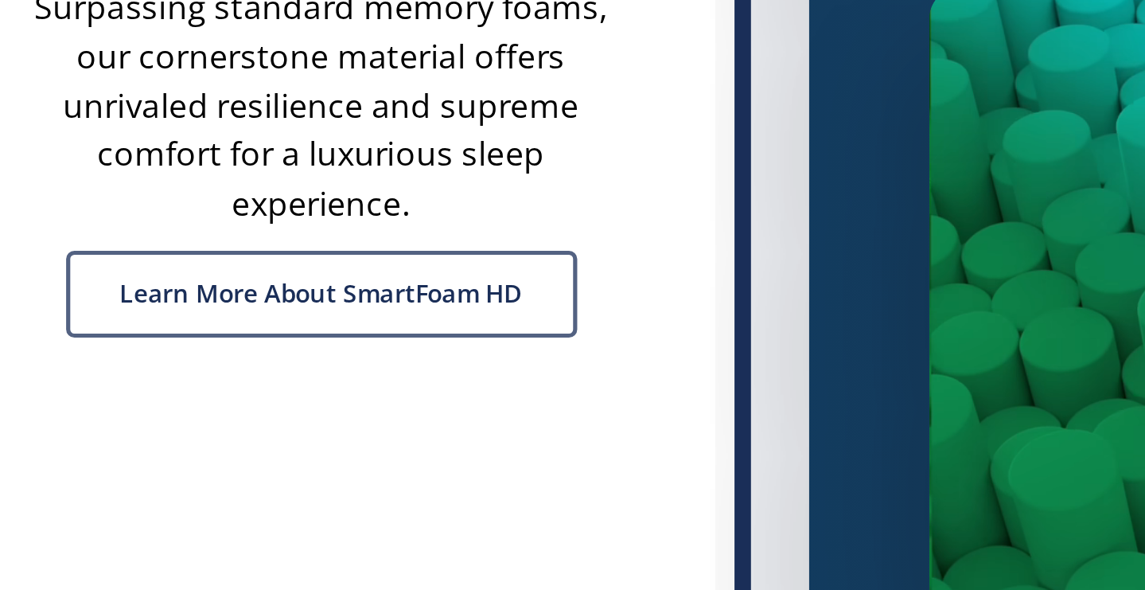
scroll to position [3799, 0]
